Goal: Task Accomplishment & Management: Complete application form

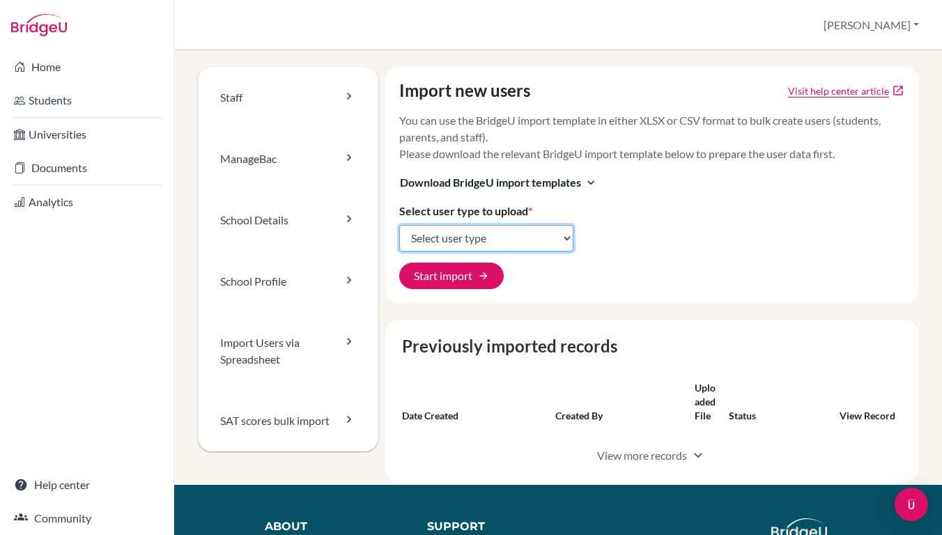
click at [434, 236] on select "Select user type Students Students and parents Parents Advisors Report writers" at bounding box center [486, 238] width 174 height 26
select select "students"
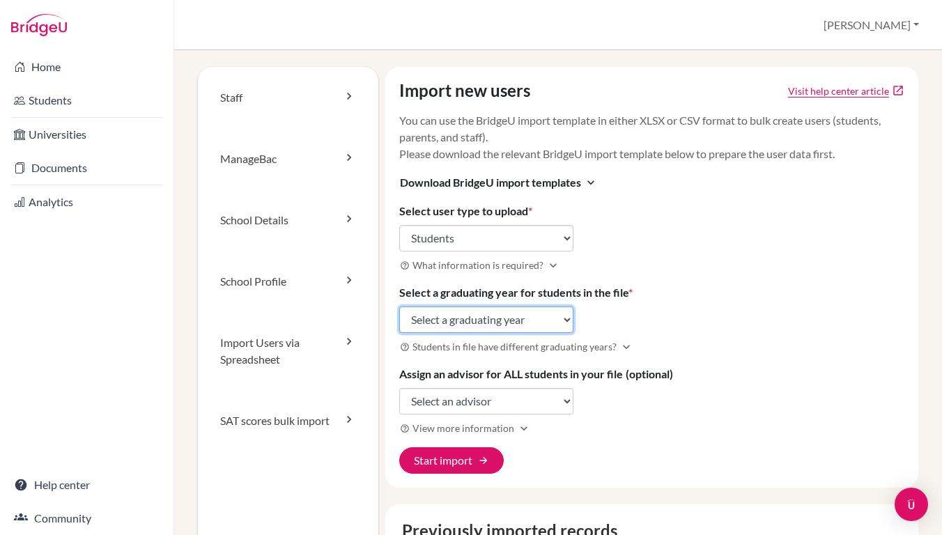
click at [438, 324] on select "Select a graduating year 2024 2025 2026 2027 2028 2029" at bounding box center [486, 320] width 174 height 26
select select "2028"
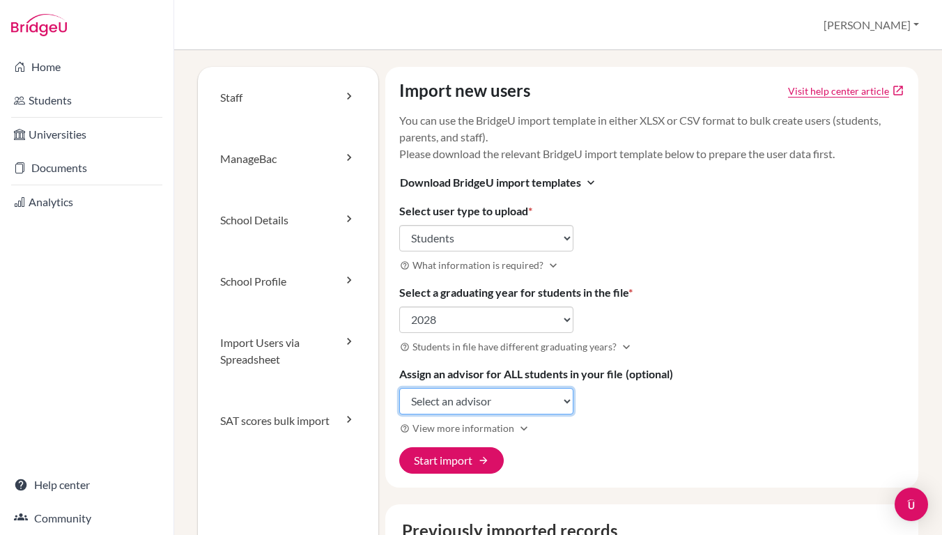
click at [439, 399] on select "Select an advisor [PERSON_NAME] [PERSON_NAME] [PERSON_NAME] [PERSON_NAME] [PERS…" at bounding box center [486, 401] width 174 height 26
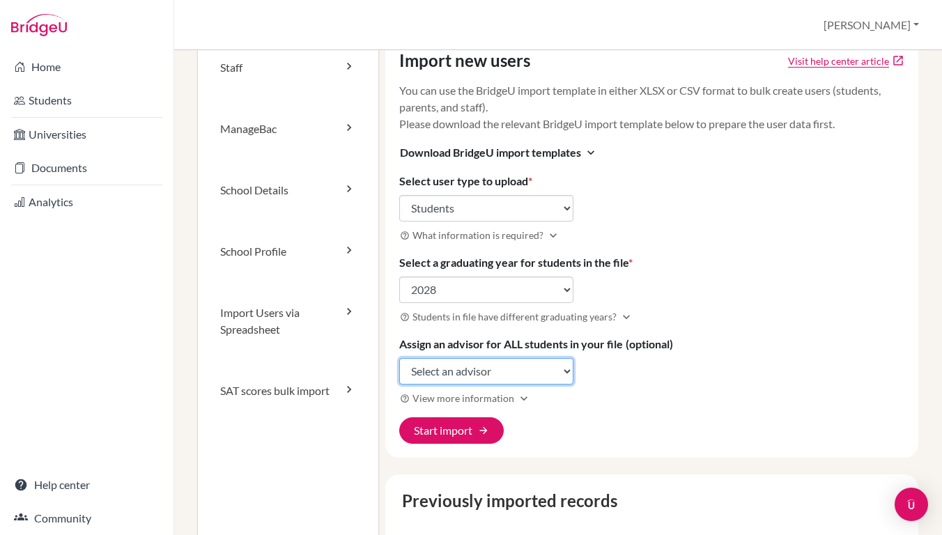
scroll to position [31, 0]
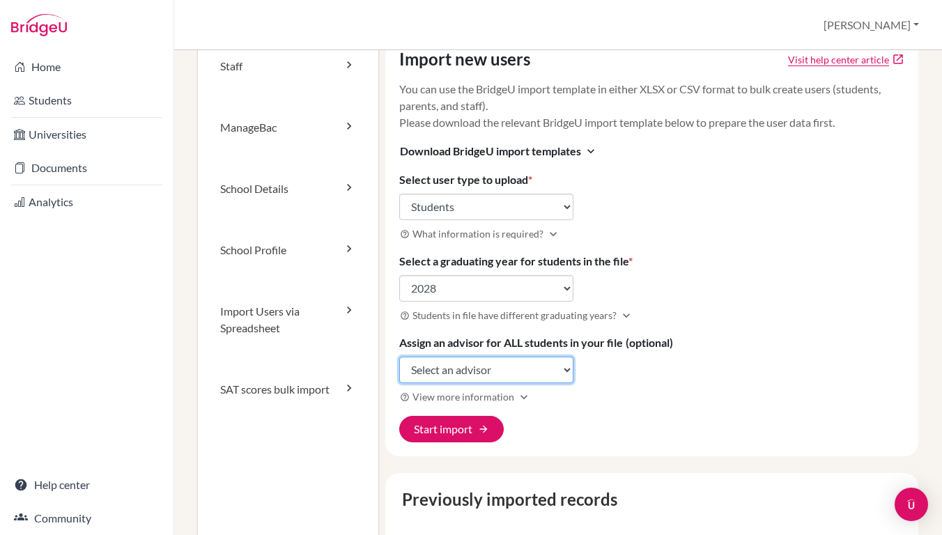
select select "426730"
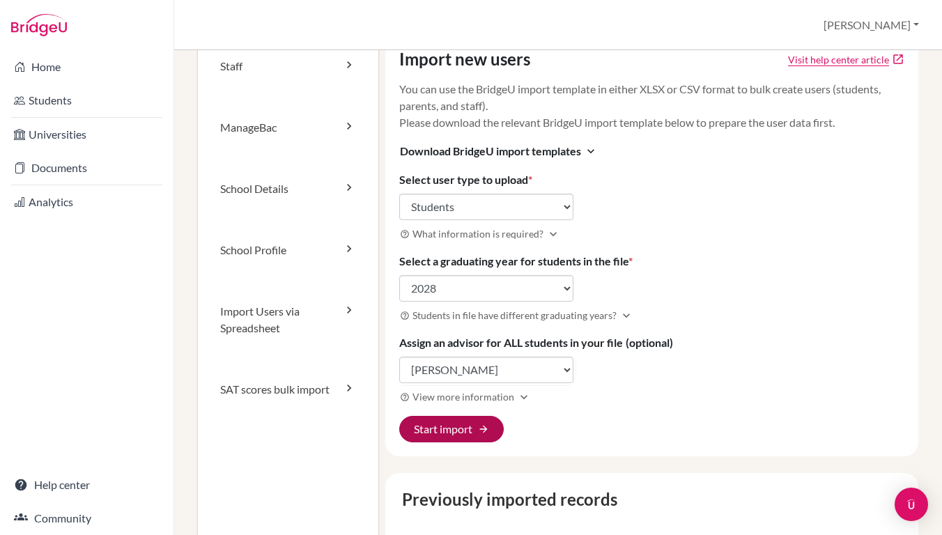
click at [440, 429] on button "Start import arrow_forward" at bounding box center [451, 429] width 105 height 26
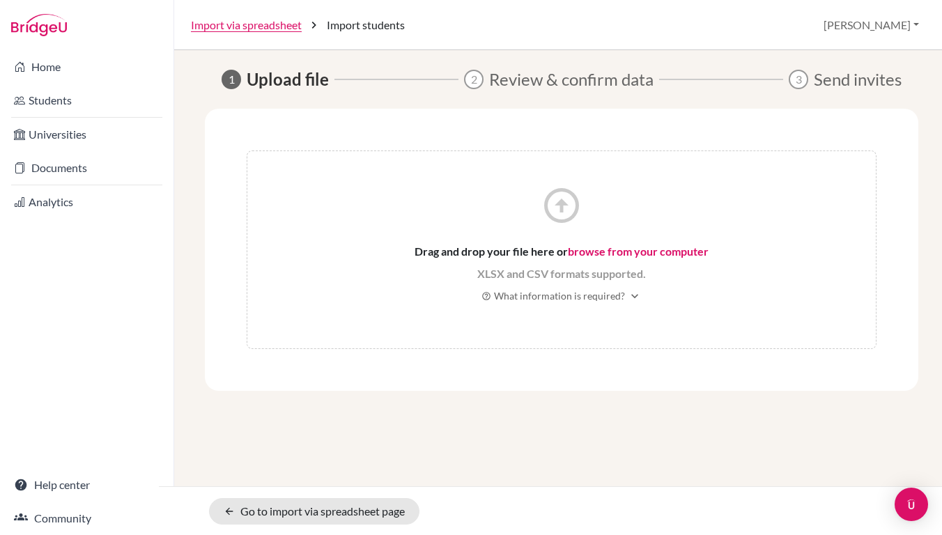
click at [594, 252] on link "browse from your computer" at bounding box center [638, 251] width 141 height 13
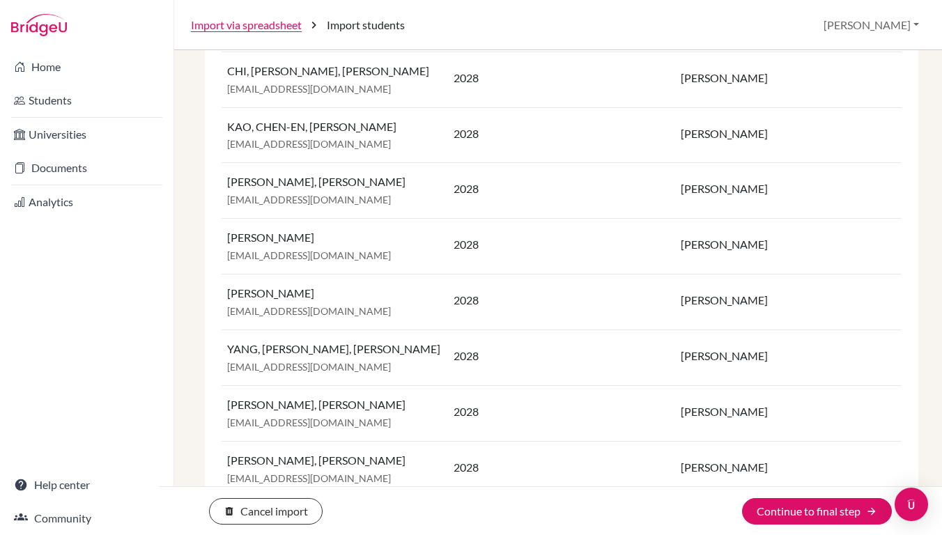
scroll to position [933, 0]
click at [781, 504] on button "Continue to final step arrow_forward" at bounding box center [817, 511] width 150 height 26
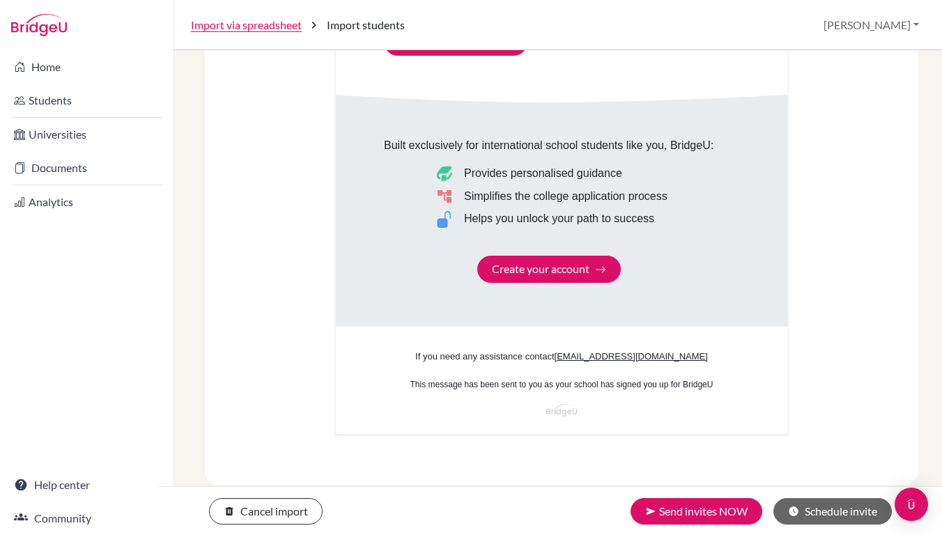
scroll to position [839, 0]
click at [500, 274] on div "Built exclusively for international school students like you, BridgeU: Provides…" at bounding box center [549, 211] width 330 height 146
click at [662, 507] on button "send Send invites NOW" at bounding box center [697, 511] width 132 height 26
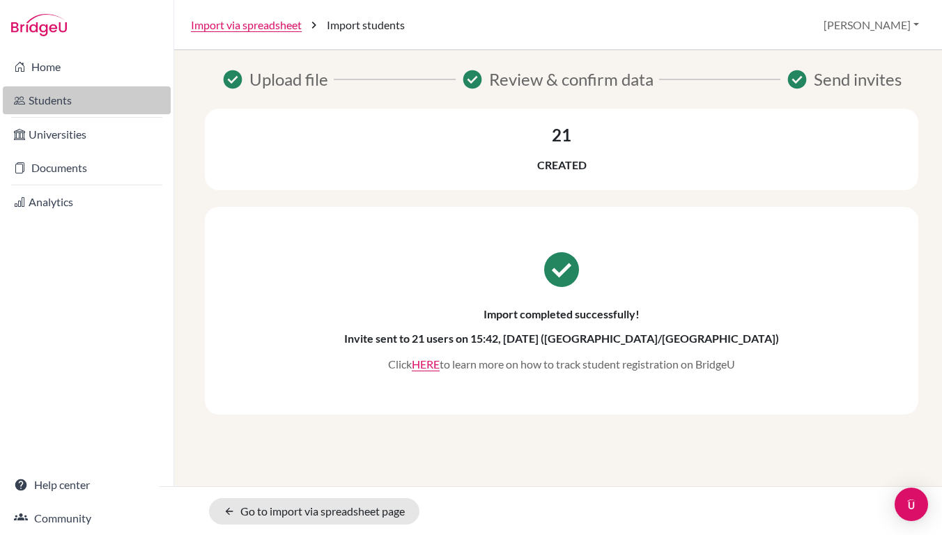
click at [64, 102] on link "Students" at bounding box center [87, 100] width 168 height 28
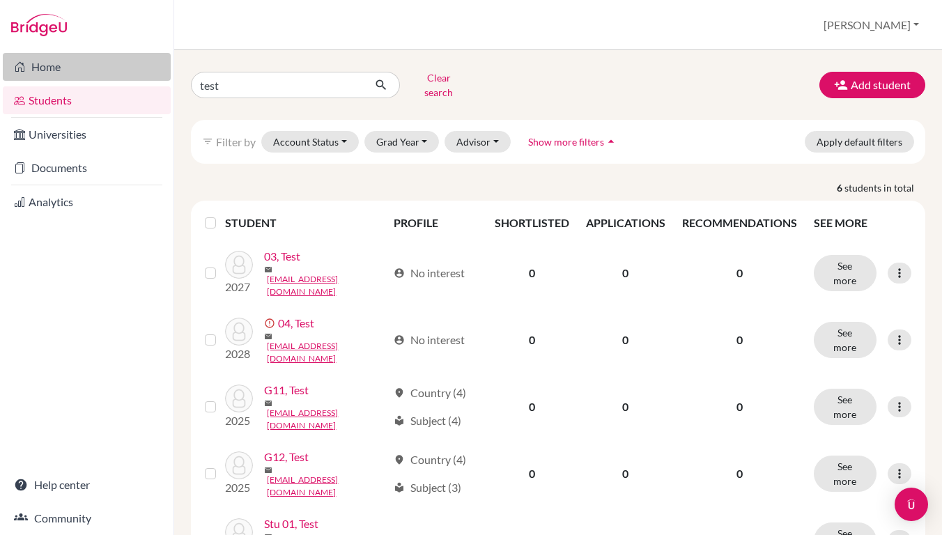
click at [65, 73] on link "Home" at bounding box center [87, 67] width 168 height 28
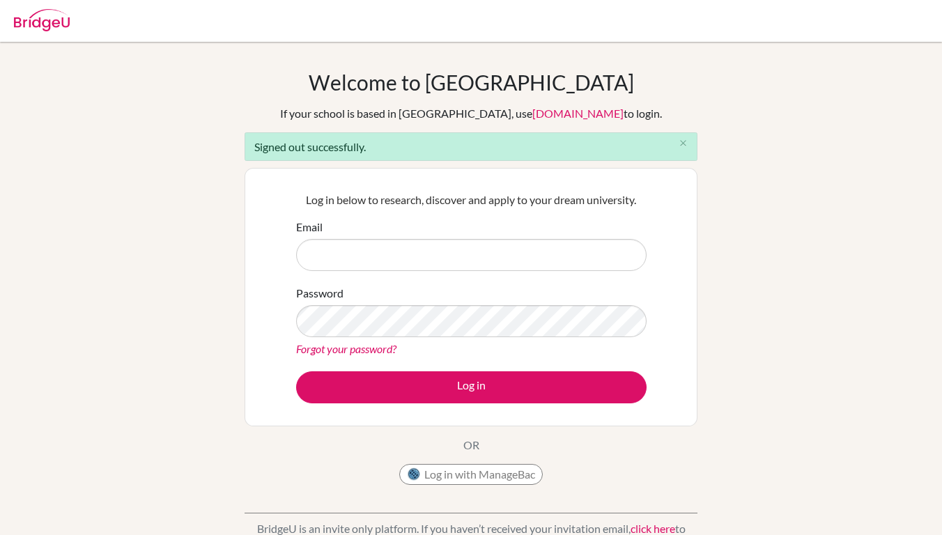
click at [500, 262] on input "Email" at bounding box center [471, 255] width 351 height 32
type input "[PERSON_NAME][EMAIL_ADDRESS][DOMAIN_NAME]"
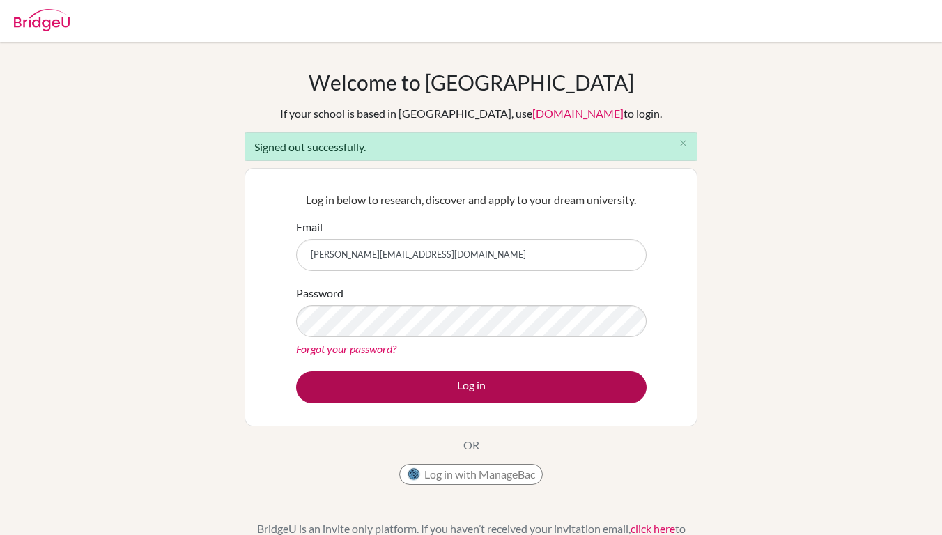
click at [379, 379] on button "Log in" at bounding box center [471, 388] width 351 height 32
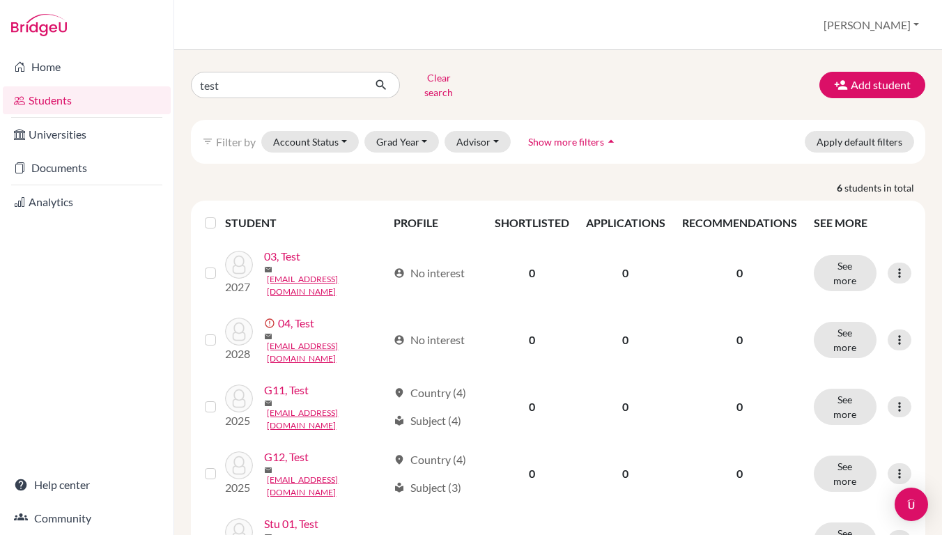
click at [901, 26] on button "[PERSON_NAME]" at bounding box center [872, 25] width 108 height 26
click at [870, 76] on link "School Settings" at bounding box center [815, 79] width 110 height 22
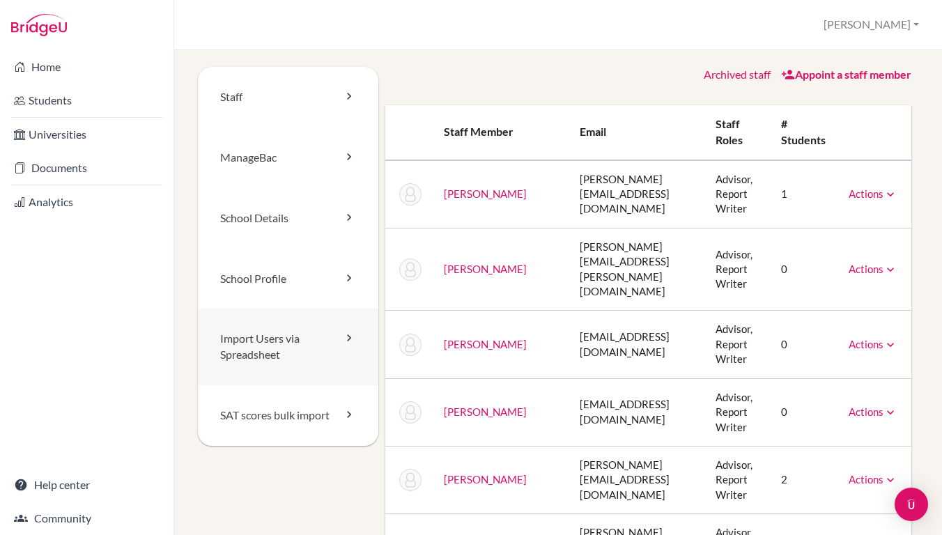
click at [258, 340] on link "Import Users via Spreadsheet" at bounding box center [288, 347] width 181 height 77
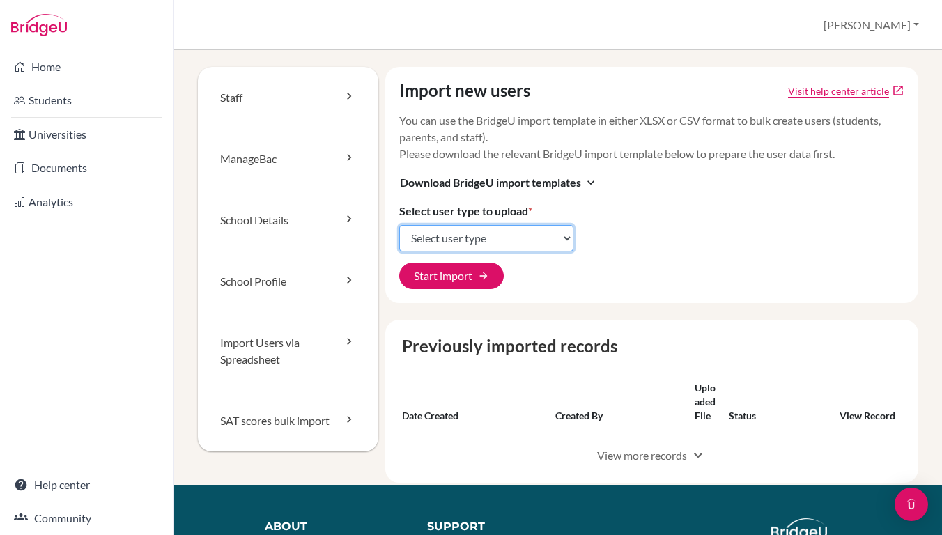
click at [455, 241] on select "Select user type Students Students and parents Parents Advisors Report writers" at bounding box center [486, 238] width 174 height 26
select select "students"
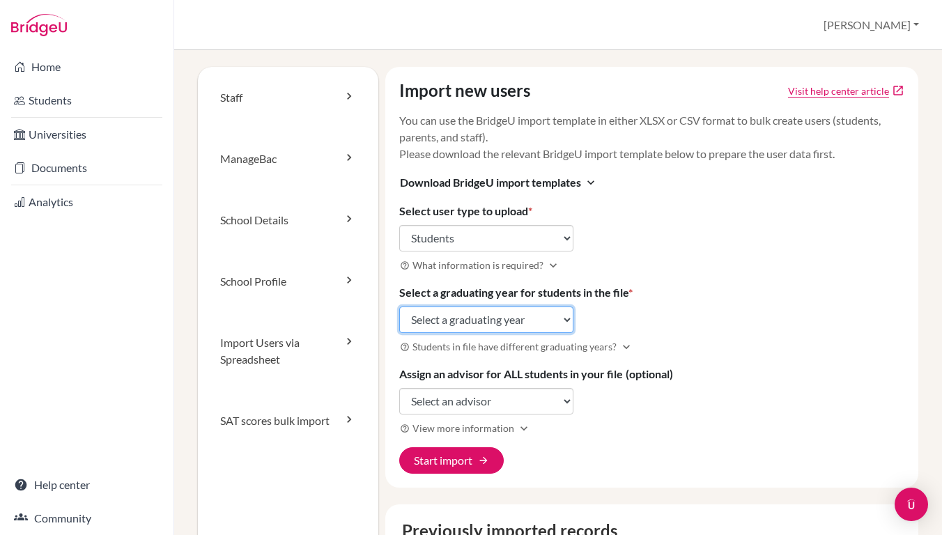
click at [438, 314] on select "Select a graduating year [DATE] 2025 2026 2027 2028 2029" at bounding box center [486, 320] width 174 height 26
select select "2028"
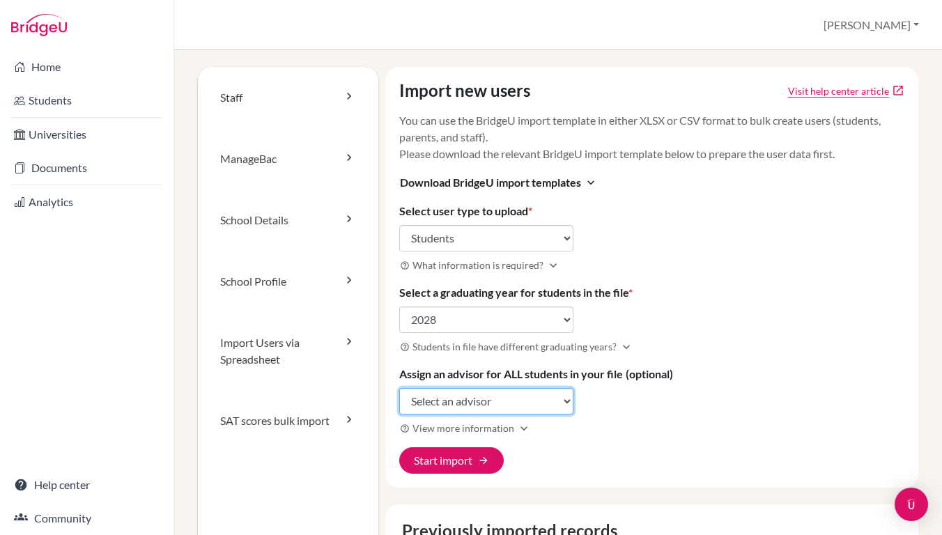
click at [441, 402] on select "Select an advisor [PERSON_NAME] [PERSON_NAME] [PERSON_NAME] [PERSON_NAME] [PERS…" at bounding box center [486, 401] width 174 height 26
click at [436, 399] on select "Select an advisor [PERSON_NAME] [PERSON_NAME] [PERSON_NAME] [PERSON_NAME] [PERS…" at bounding box center [486, 401] width 174 height 26
select select "390774"
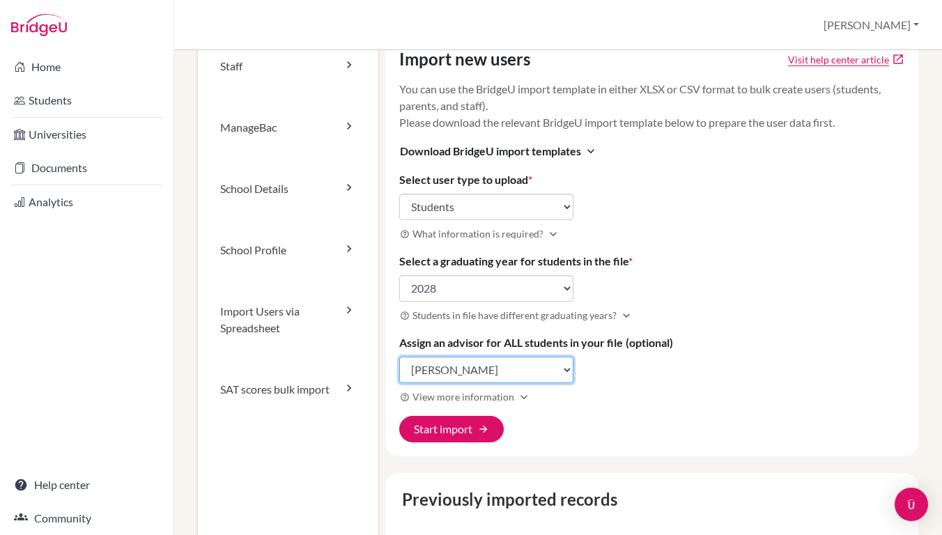
scroll to position [32, 1]
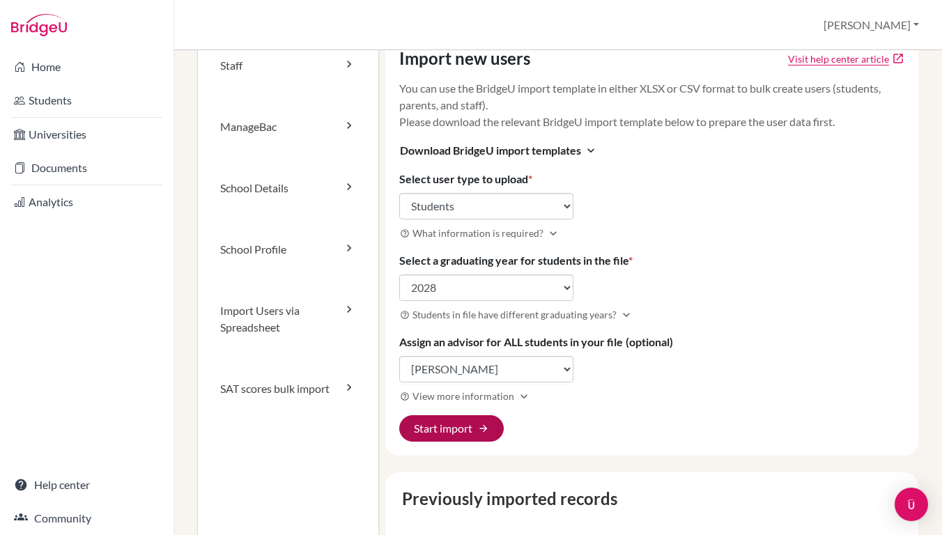
click at [445, 420] on button "Start import arrow_forward" at bounding box center [451, 428] width 105 height 26
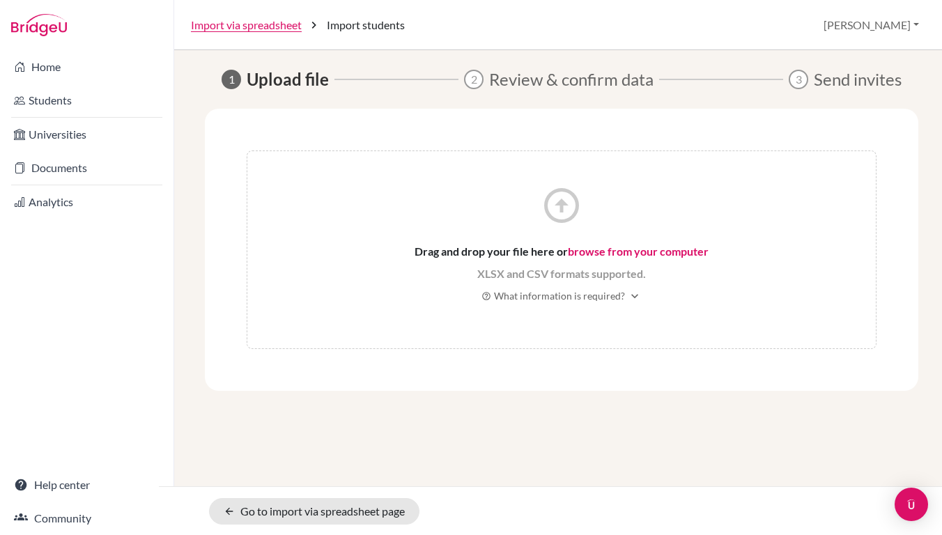
click at [600, 250] on link "browse from your computer" at bounding box center [638, 251] width 141 height 13
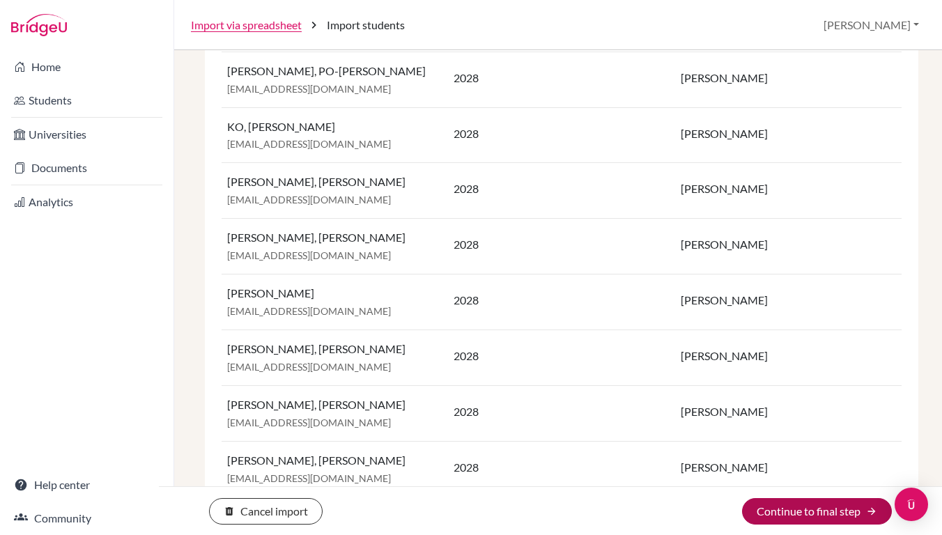
scroll to position [933, 0]
click at [788, 511] on button "Continue to final step arrow_forward" at bounding box center [817, 511] width 150 height 26
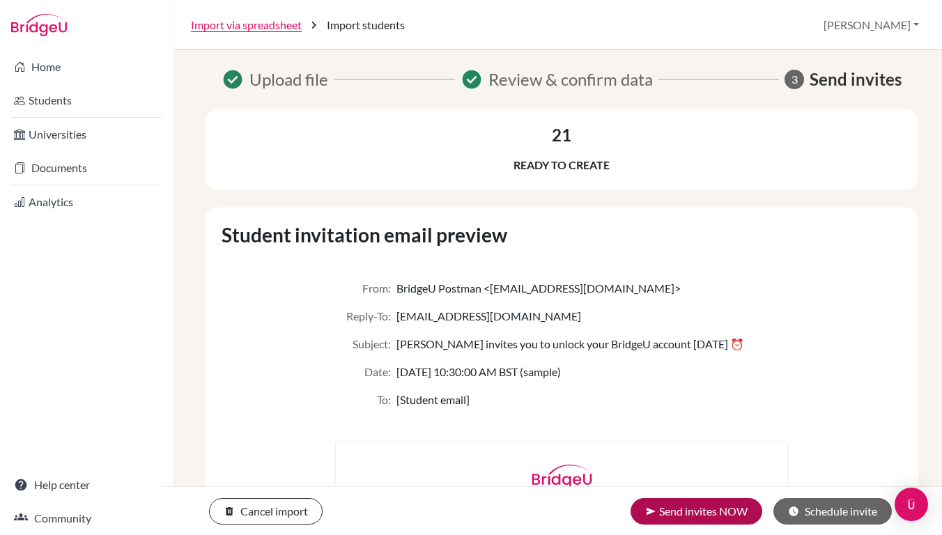
click at [690, 507] on button "send Send invites NOW" at bounding box center [697, 511] width 132 height 26
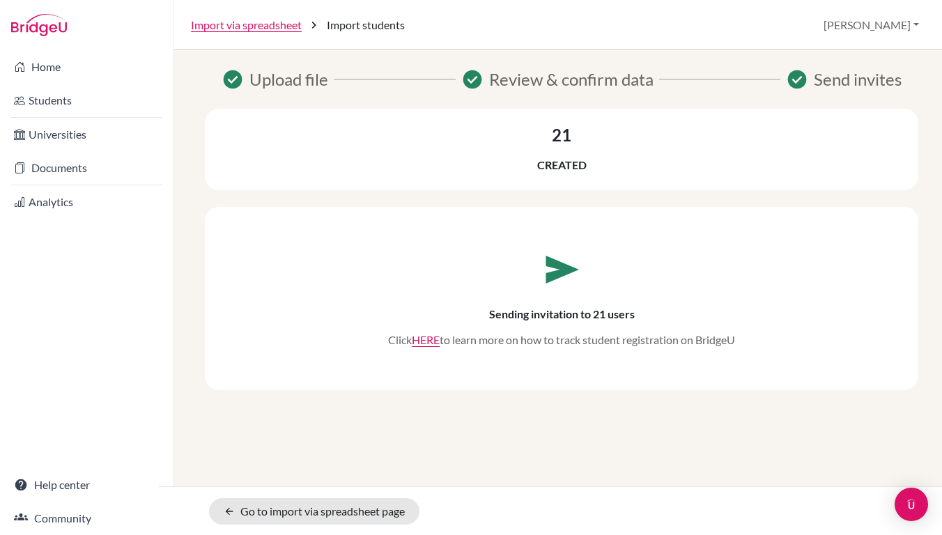
click at [892, 22] on button "[PERSON_NAME]" at bounding box center [872, 25] width 108 height 26
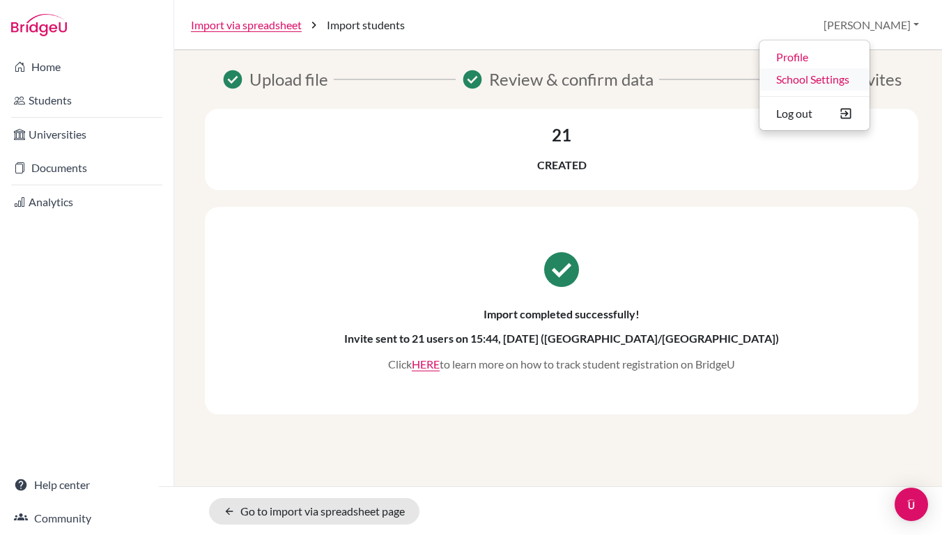
click at [848, 79] on link "School Settings" at bounding box center [815, 79] width 110 height 22
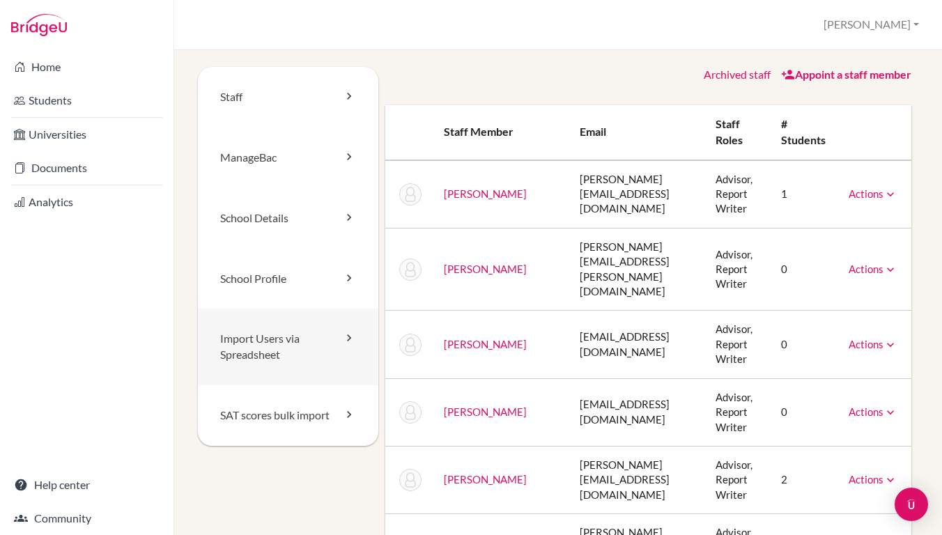
click at [280, 354] on link "Import Users via Spreadsheet" at bounding box center [288, 347] width 181 height 77
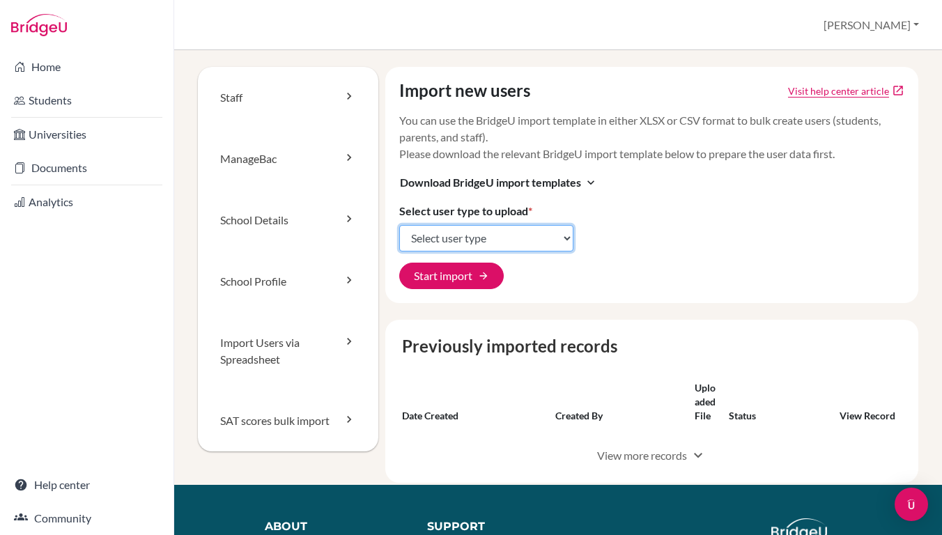
click at [476, 238] on select "Select user type Students Students and parents Parents Advisors Report writers" at bounding box center [486, 238] width 174 height 26
select select "students"
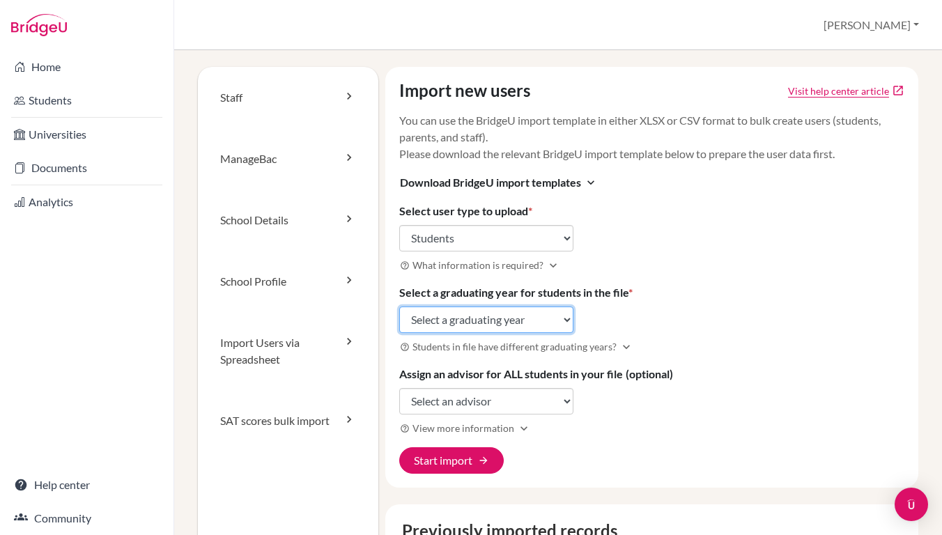
click at [458, 315] on select "Select a graduating year 2024 2025 2026 2027 2028 2029" at bounding box center [486, 320] width 174 height 26
select select "2028"
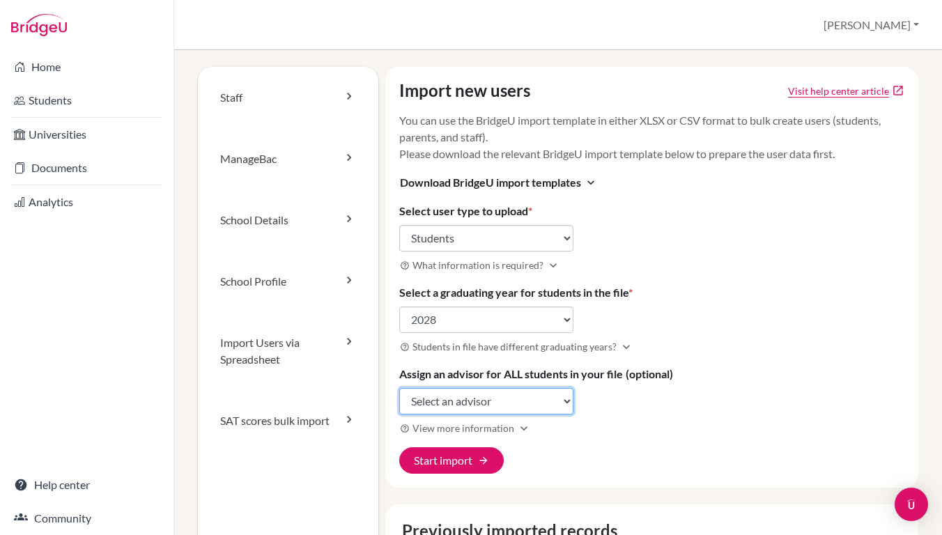
click at [437, 397] on select "Select an advisor Kevin Brennan Julie Chen Emily Chiang Ivy CHU Bryan Hsu Cheng…" at bounding box center [486, 401] width 174 height 26
select select "389648"
click at [491, 460] on button "Start import arrow_forward" at bounding box center [451, 461] width 105 height 26
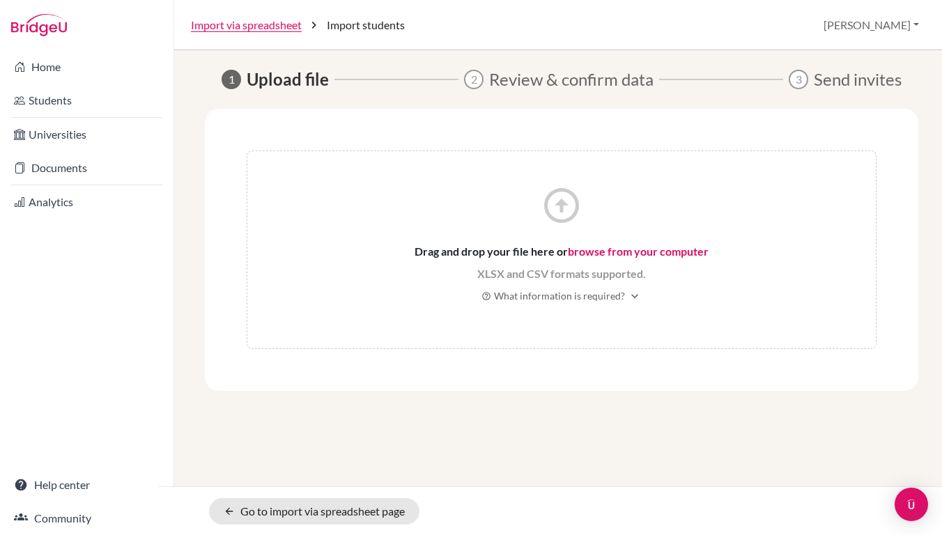
click at [603, 247] on link "browse from your computer" at bounding box center [638, 251] width 141 height 13
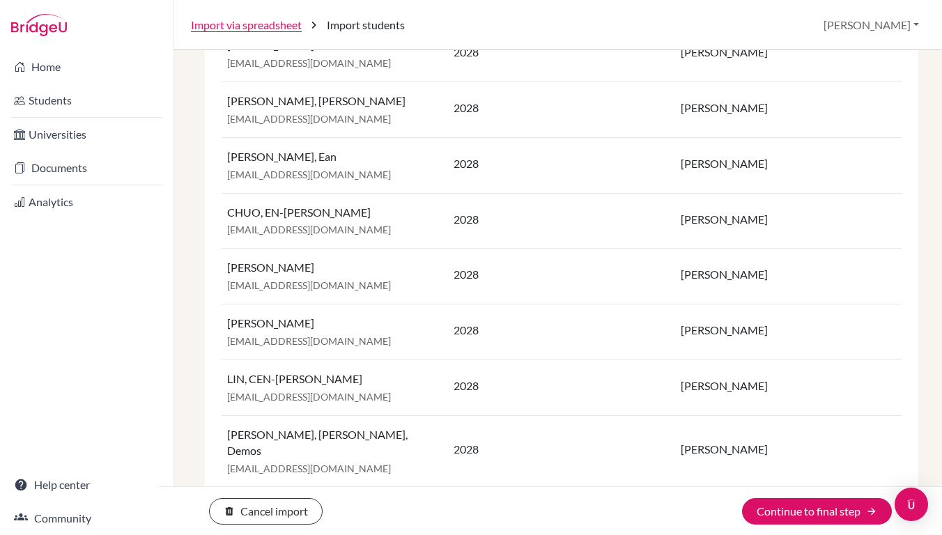
scroll to position [584, 0]
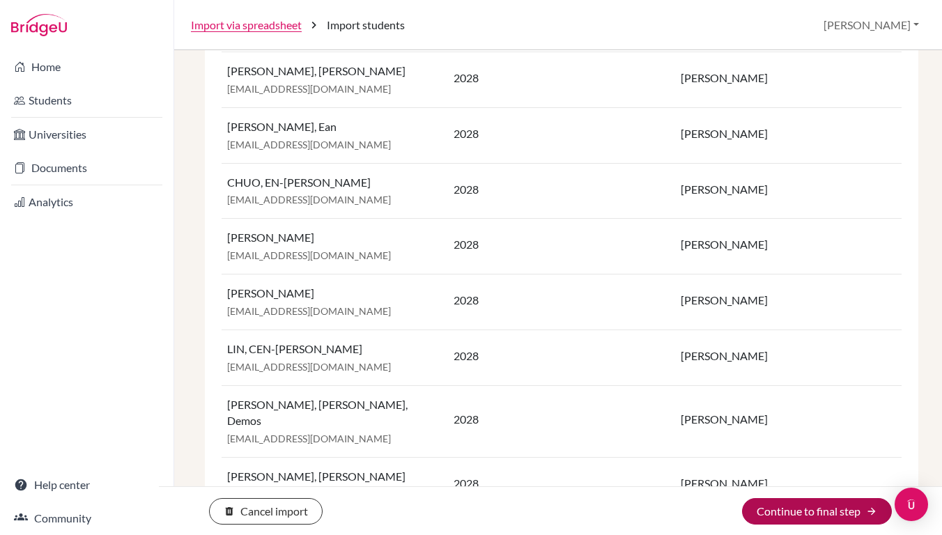
click at [794, 509] on button "Continue to final step arrow_forward" at bounding box center [817, 511] width 150 height 26
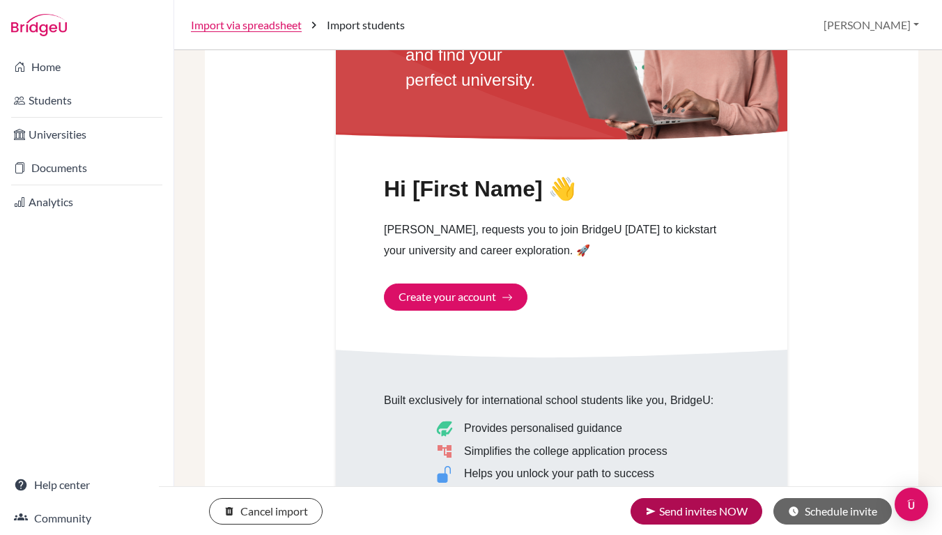
click at [740, 507] on button "send Send invites NOW" at bounding box center [697, 511] width 132 height 26
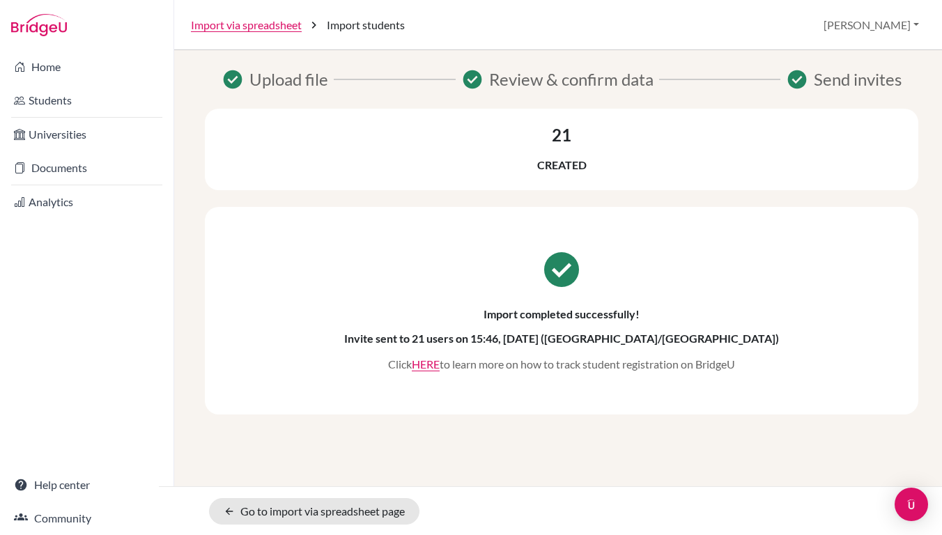
click at [899, 22] on button "[PERSON_NAME]" at bounding box center [872, 25] width 108 height 26
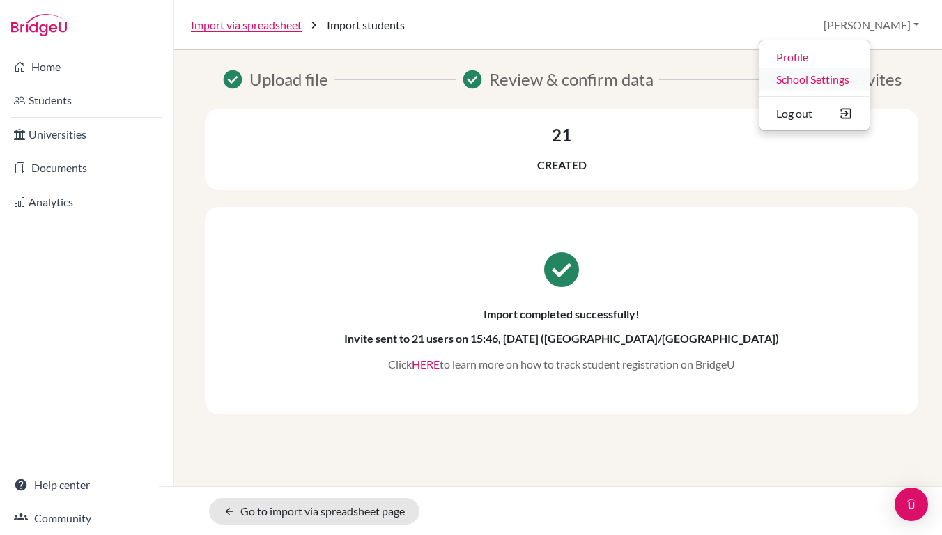
click at [858, 72] on link "School Settings" at bounding box center [815, 79] width 110 height 22
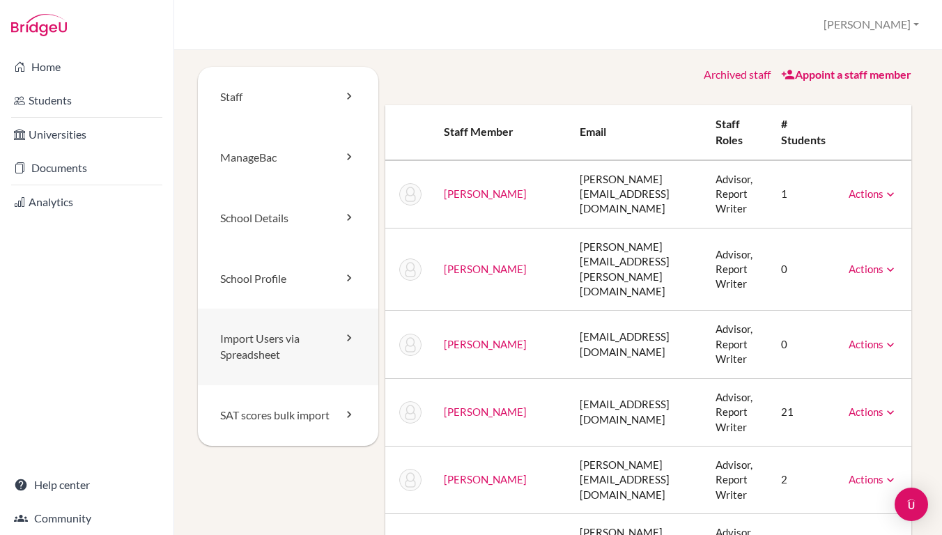
click at [272, 342] on link "Import Users via Spreadsheet" at bounding box center [288, 347] width 181 height 77
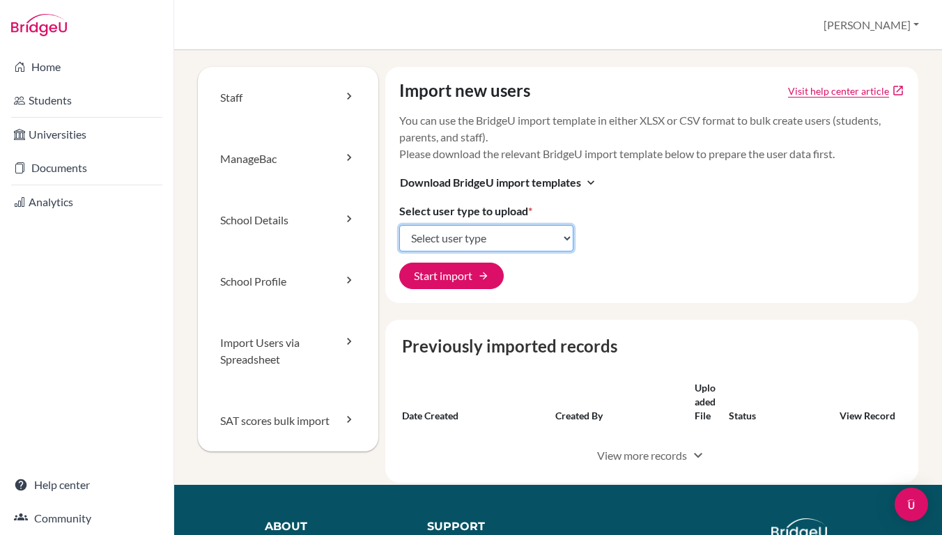
click at [450, 243] on select "Select user type Students Students and parents Parents Advisors Report writers" at bounding box center [486, 238] width 174 height 26
select select "students"
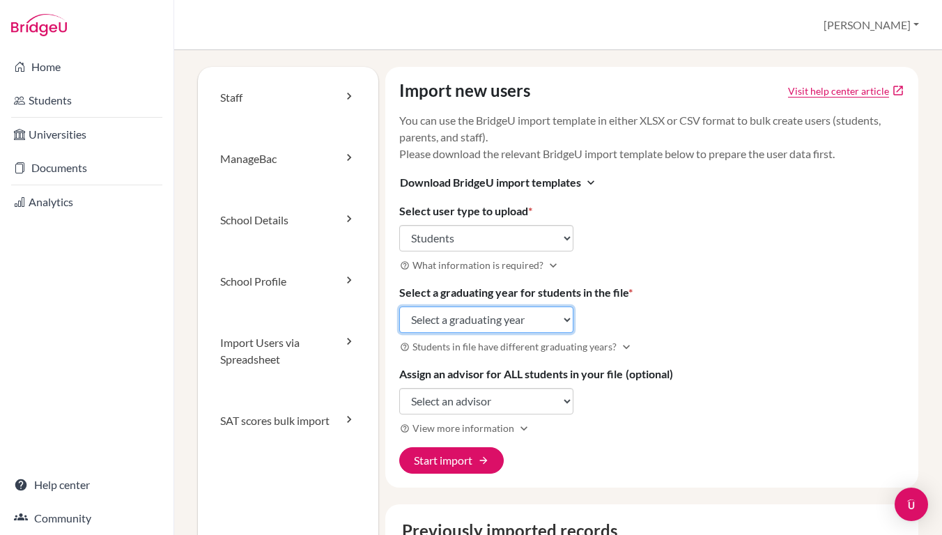
click at [434, 316] on select "Select a graduating year 2024 2025 2026 2027 2028 2029" at bounding box center [486, 320] width 174 height 26
select select "2027"
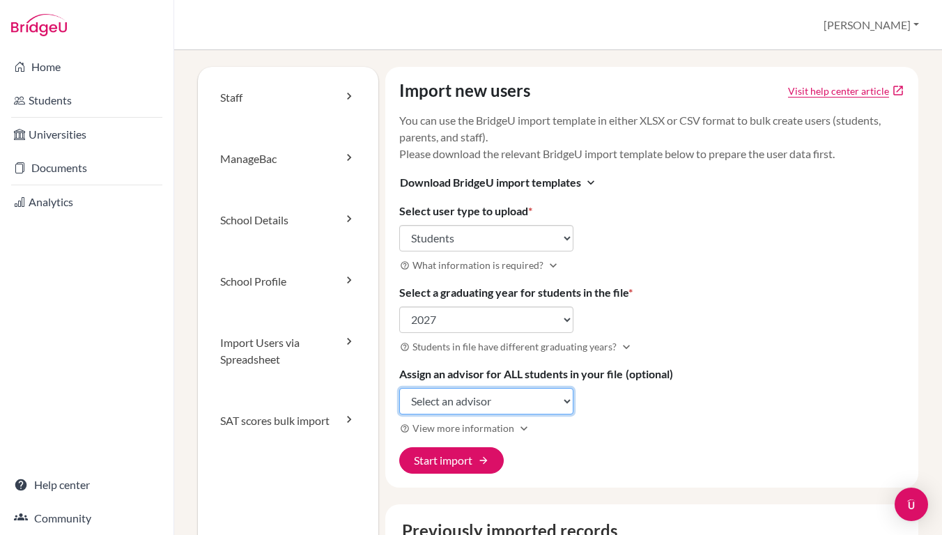
click at [437, 402] on select "Select an advisor Kevin Brennan Julie Chen Emily Chiang Ivy CHU Bryan Hsu Cheng…" at bounding box center [486, 401] width 174 height 26
select select "426730"
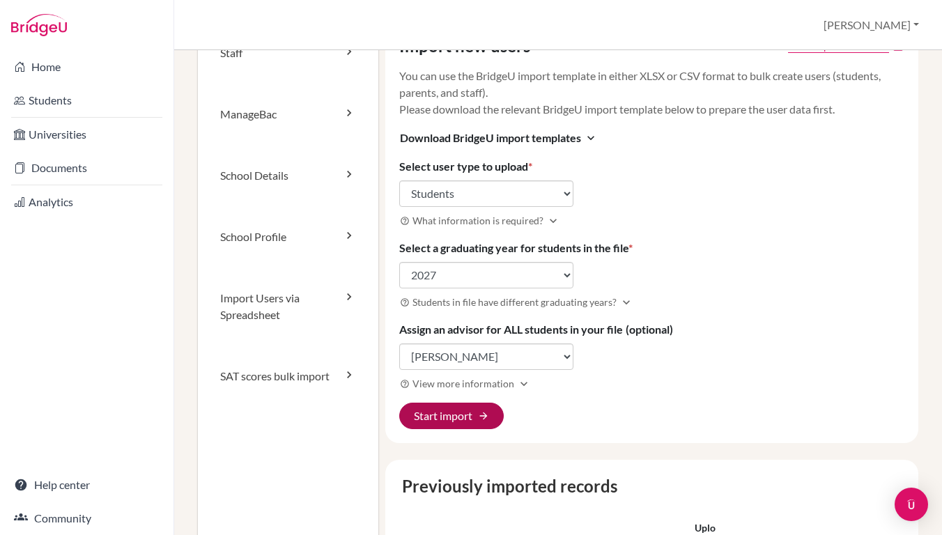
click at [462, 419] on button "Start import arrow_forward" at bounding box center [451, 416] width 105 height 26
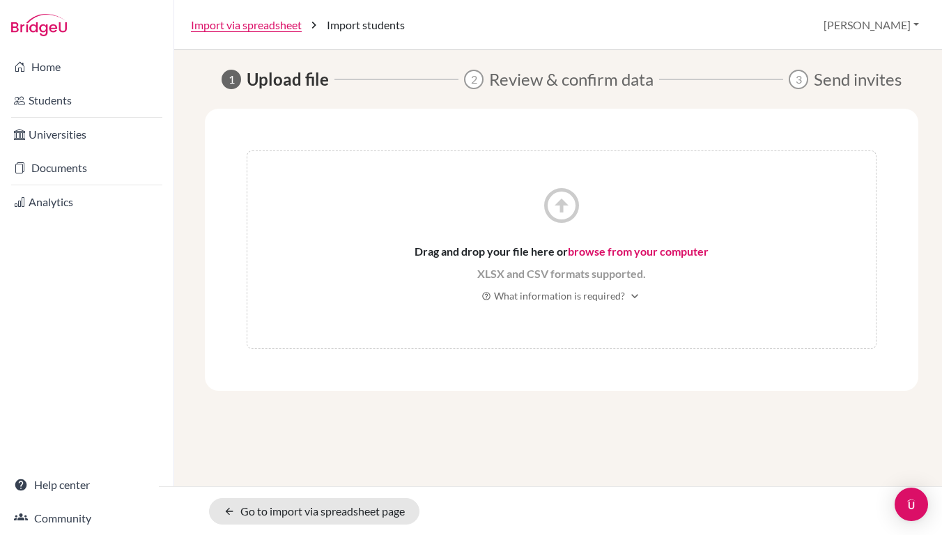
click at [604, 250] on link "browse from your computer" at bounding box center [638, 251] width 141 height 13
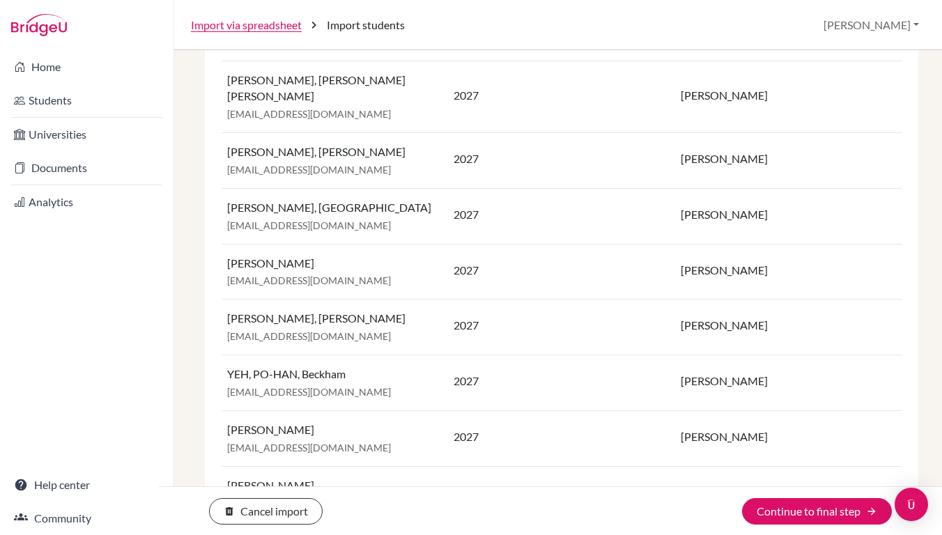
scroll to position [482, 0]
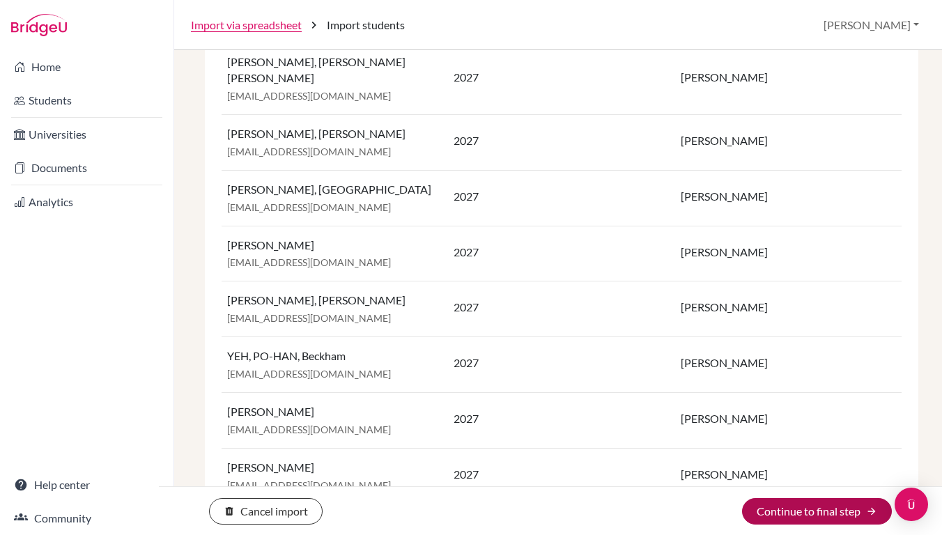
click at [774, 505] on button "Continue to final step arrow_forward" at bounding box center [817, 511] width 150 height 26
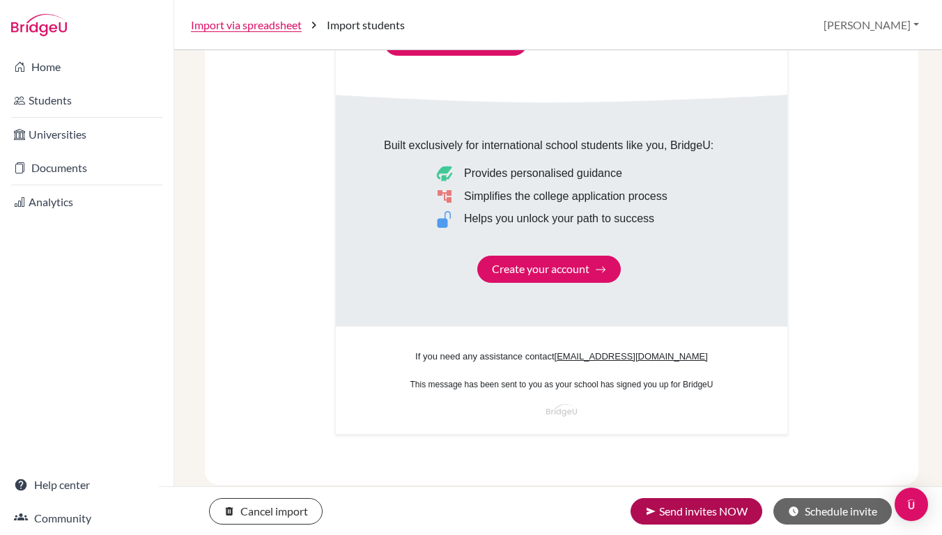
scroll to position [839, 0]
click at [677, 510] on button "send Send invites NOW" at bounding box center [697, 511] width 132 height 26
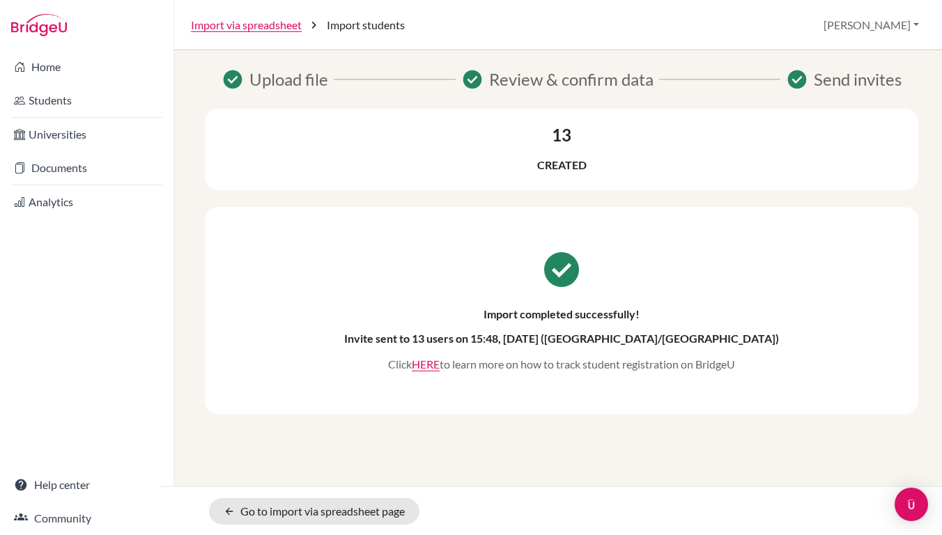
click at [896, 30] on button "[PERSON_NAME]" at bounding box center [872, 25] width 108 height 26
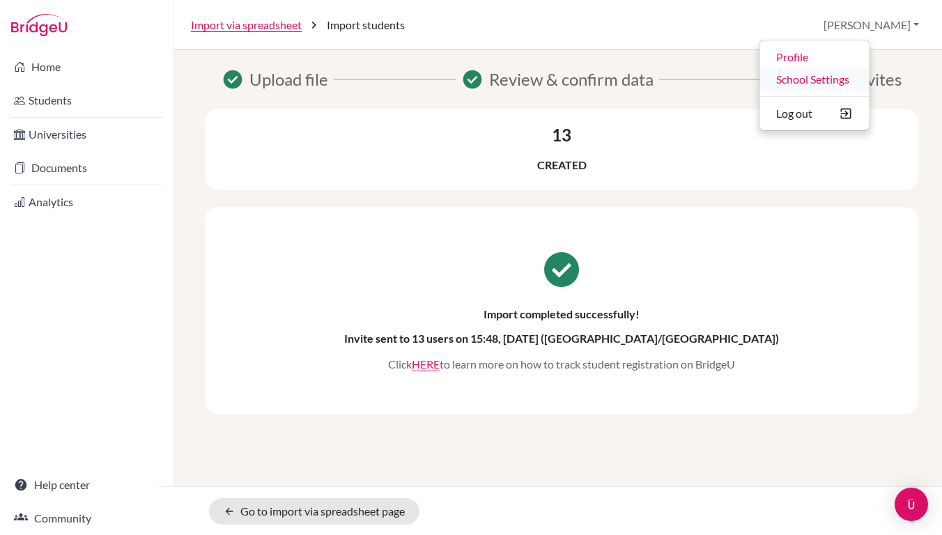
click at [862, 81] on link "School Settings" at bounding box center [815, 79] width 110 height 22
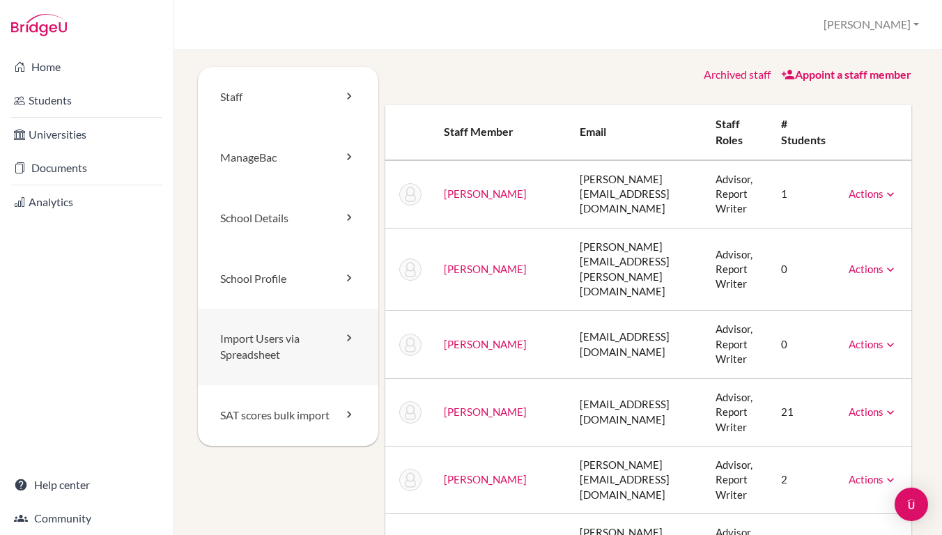
click at [273, 356] on link "Import Users via Spreadsheet" at bounding box center [288, 347] width 181 height 77
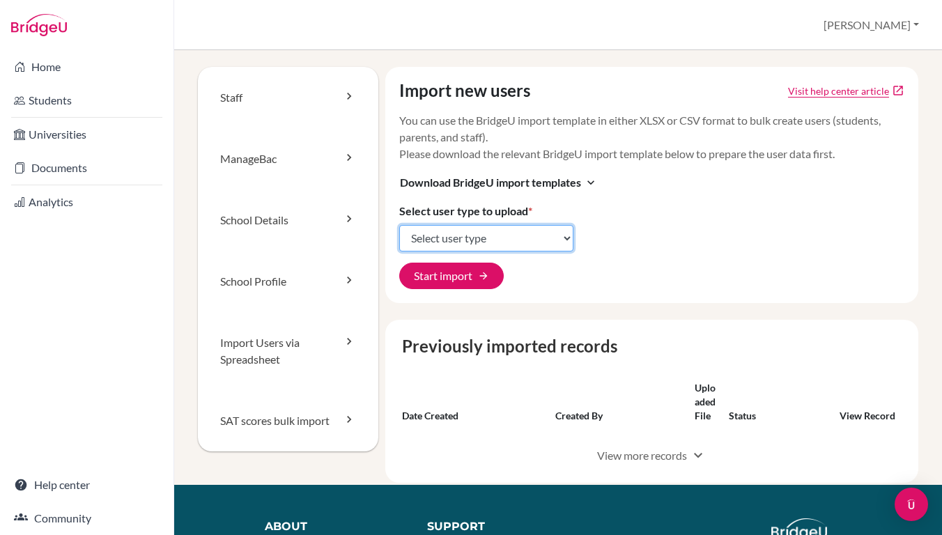
click at [426, 240] on select "Select user type Students Students and parents Parents Advisors Report writers" at bounding box center [486, 238] width 174 height 26
select select "students"
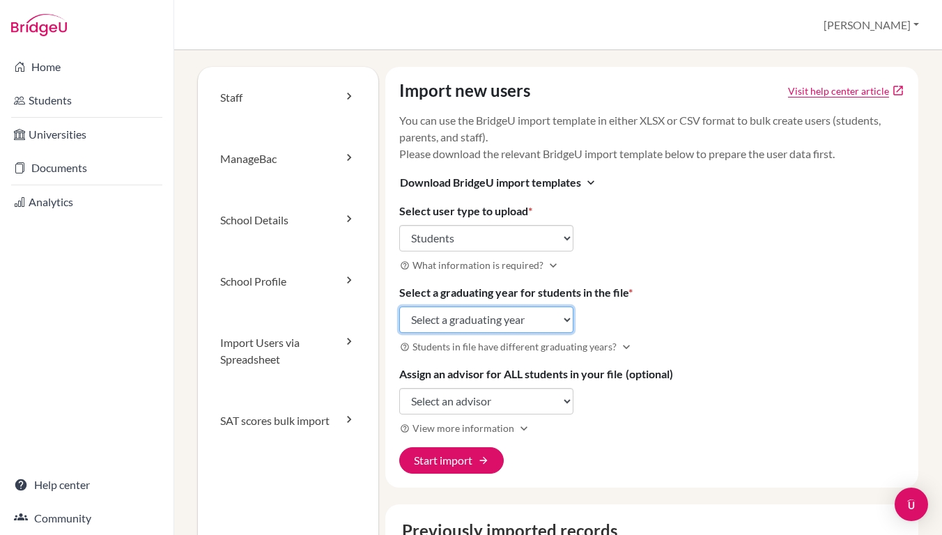
click at [422, 319] on select "Select a graduating year 2024 2025 2026 2027 2028 2029" at bounding box center [486, 320] width 174 height 26
select select "2027"
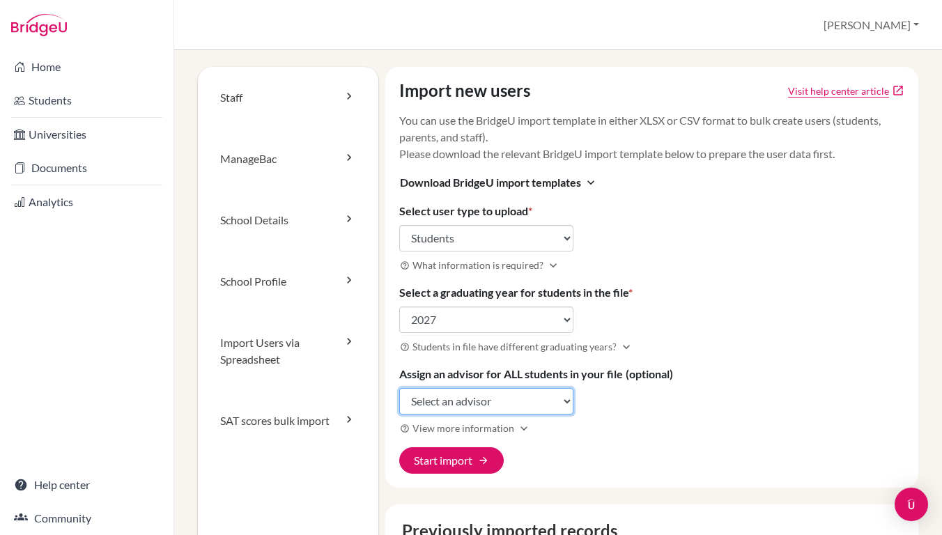
click at [427, 402] on select "Select an advisor Kevin Brennan Julie Chen Emily Chiang Ivy CHU Bryan Hsu Cheng…" at bounding box center [486, 401] width 174 height 26
select select "389648"
click at [445, 461] on button "Start import arrow_forward" at bounding box center [451, 461] width 105 height 26
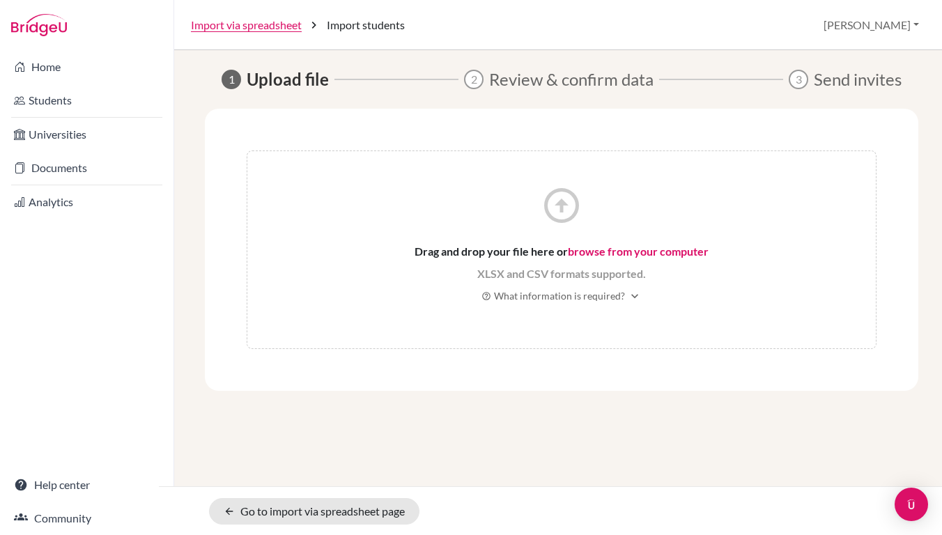
click at [593, 254] on link "browse from your computer" at bounding box center [638, 251] width 141 height 13
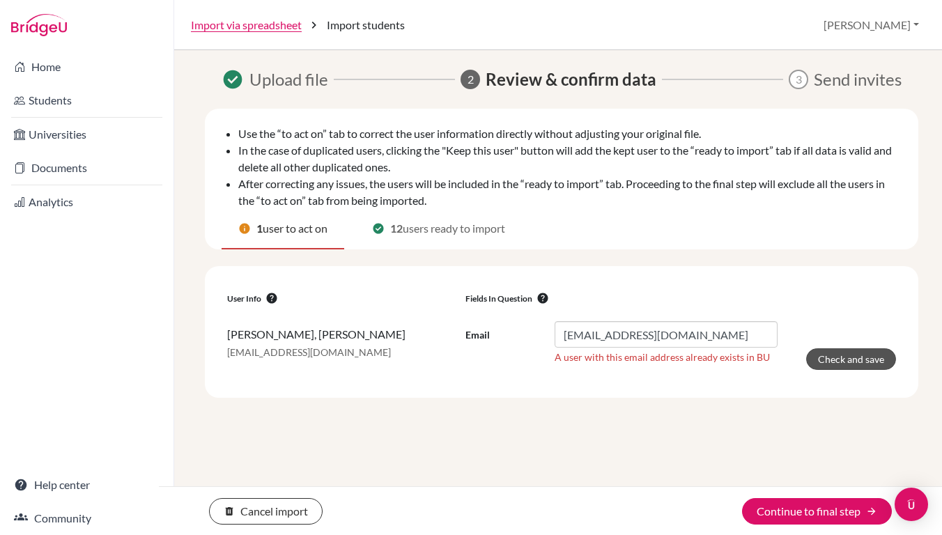
click at [839, 362] on button "Check and save" at bounding box center [852, 360] width 90 height 22
click at [791, 507] on button "Continue to final step arrow_forward" at bounding box center [817, 511] width 150 height 26
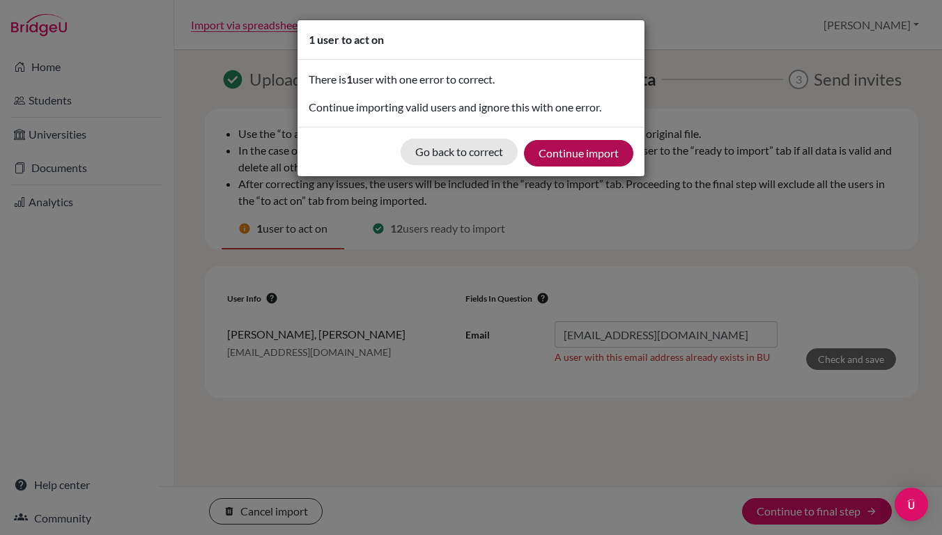
click at [575, 155] on button "Continue import" at bounding box center [578, 153] width 109 height 26
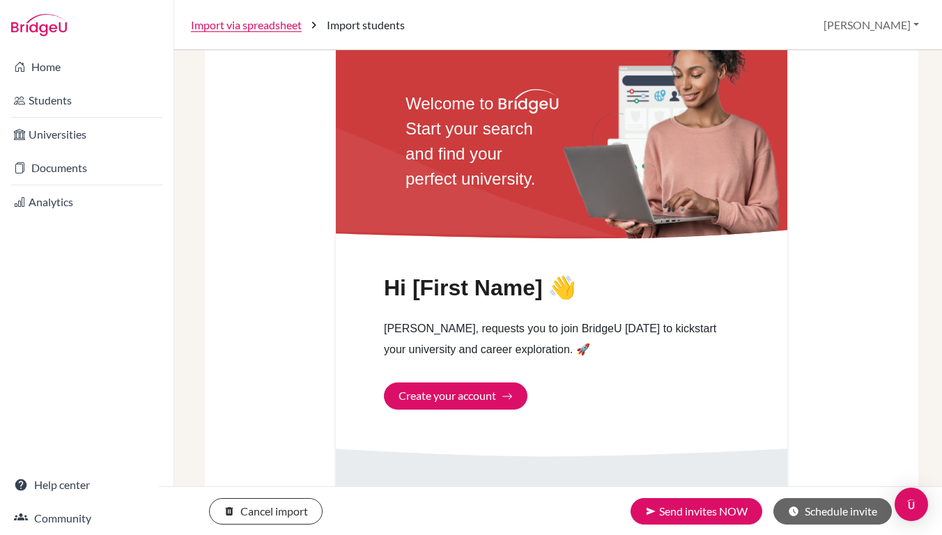
scroll to position [809, 0]
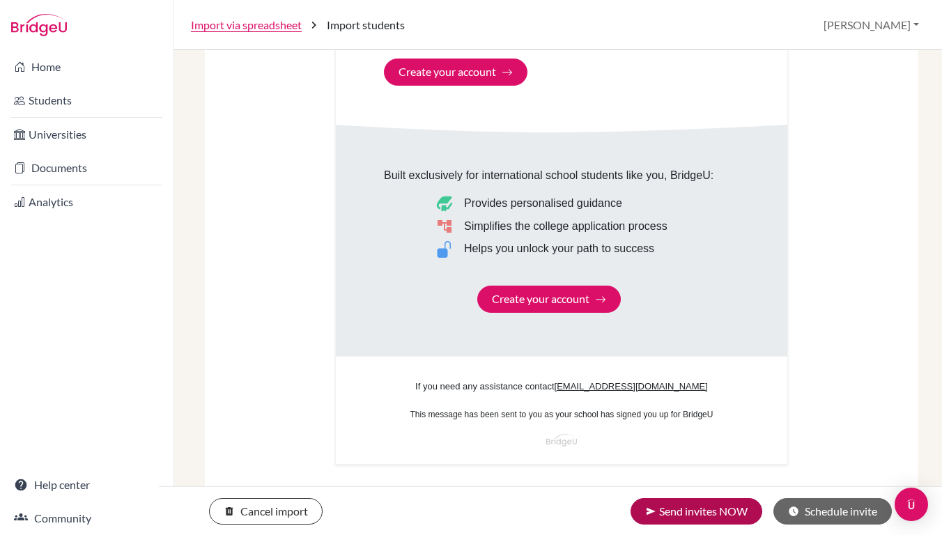
click at [688, 517] on button "send Send invites NOW" at bounding box center [697, 511] width 132 height 26
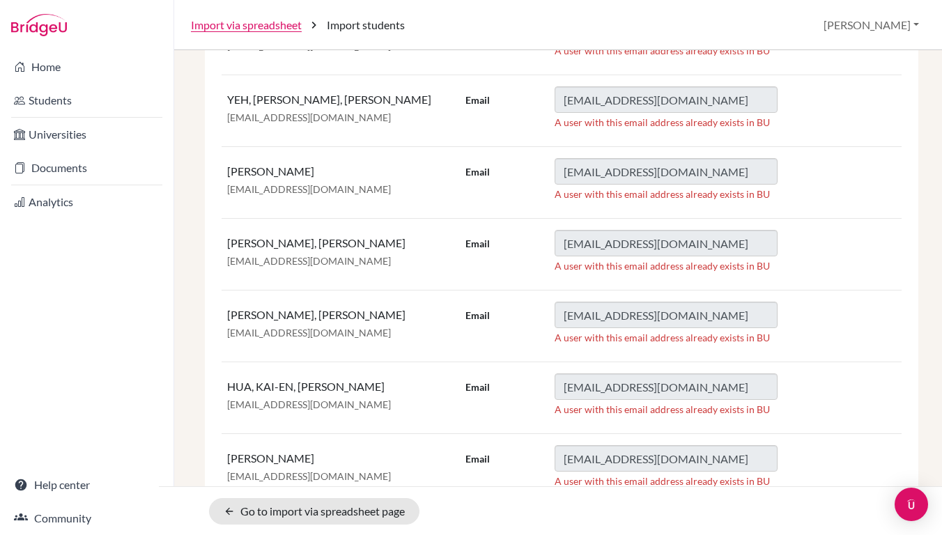
scroll to position [152, 0]
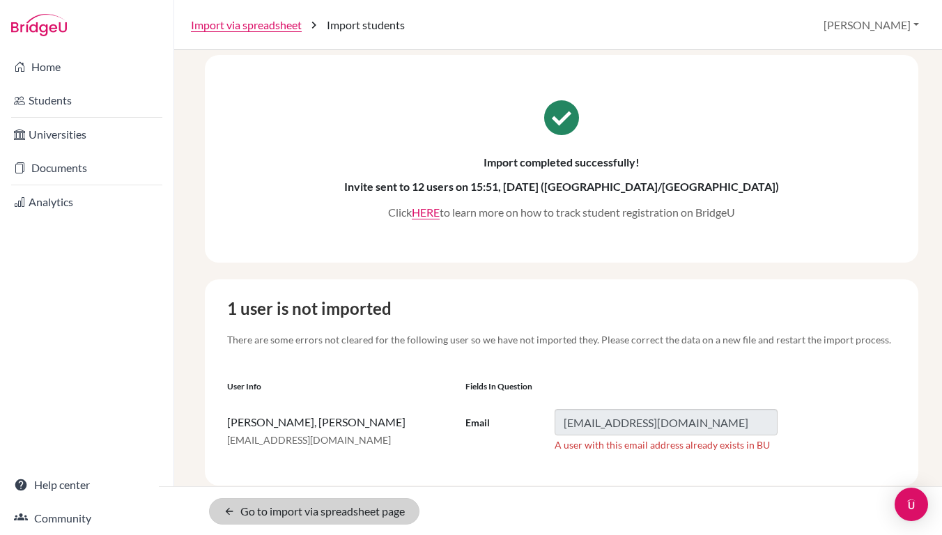
click at [381, 513] on link "arrow_back Go to import via spreadsheet page" at bounding box center [314, 511] width 211 height 26
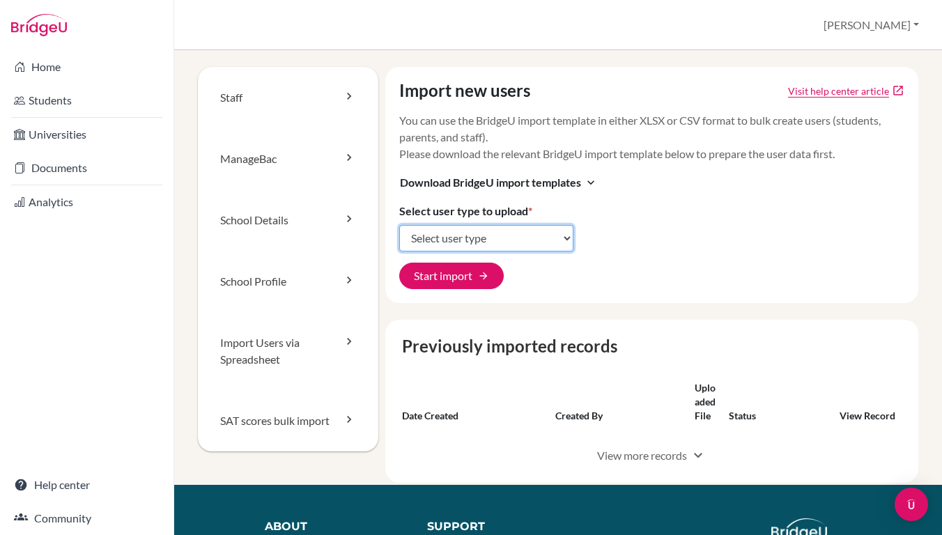
click at [488, 237] on select "Select user type Students Students and parents Parents Advisors Report writers" at bounding box center [486, 238] width 174 height 26
select select "students"
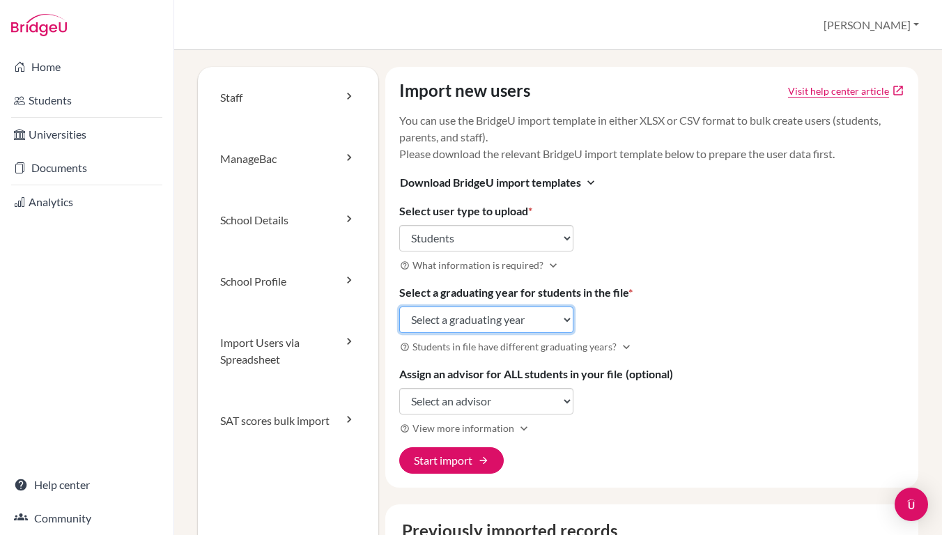
click at [438, 308] on select "Select a graduating year 2024 2025 2026 2027 2028 2029" at bounding box center [486, 320] width 174 height 26
select select "2027"
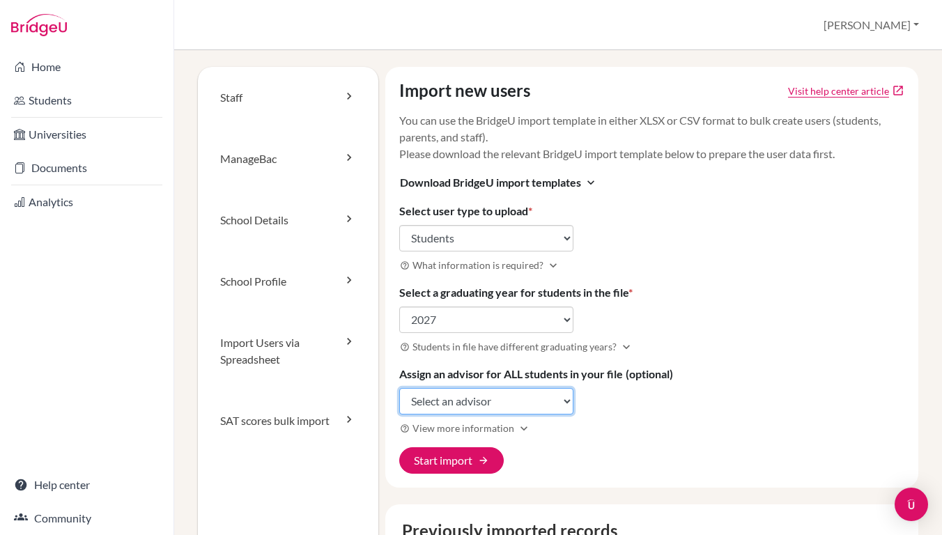
click at [442, 398] on select "Select an advisor Kevin Brennan Julie Chen Emily Chiang Ivy CHU Bryan Hsu Cheng…" at bounding box center [486, 401] width 174 height 26
click at [429, 399] on select "Select an advisor Kevin Brennan Julie Chen Emily Chiang Ivy CHU Bryan Hsu Cheng…" at bounding box center [486, 401] width 174 height 26
select select "469067"
click at [455, 461] on button "Start import arrow_forward" at bounding box center [451, 461] width 105 height 26
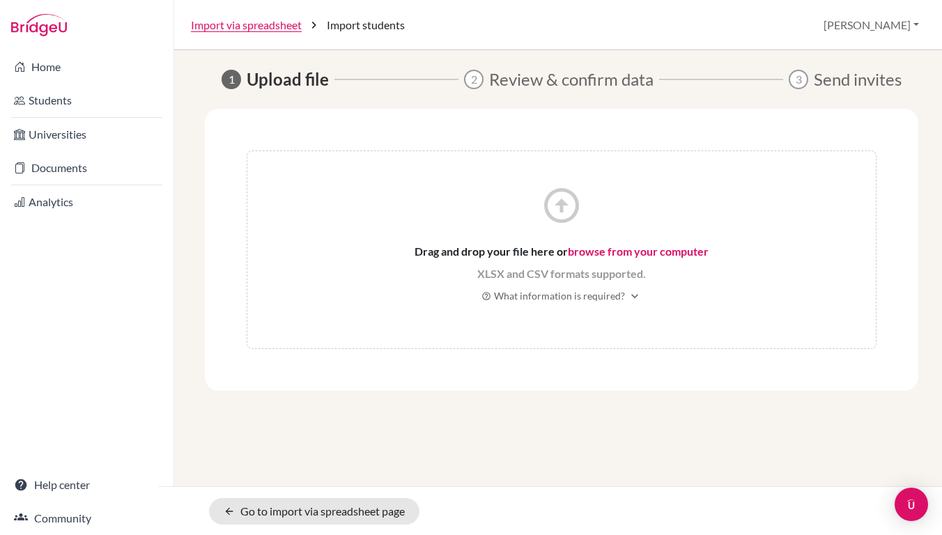
click at [602, 251] on link "browse from your computer" at bounding box center [638, 251] width 141 height 13
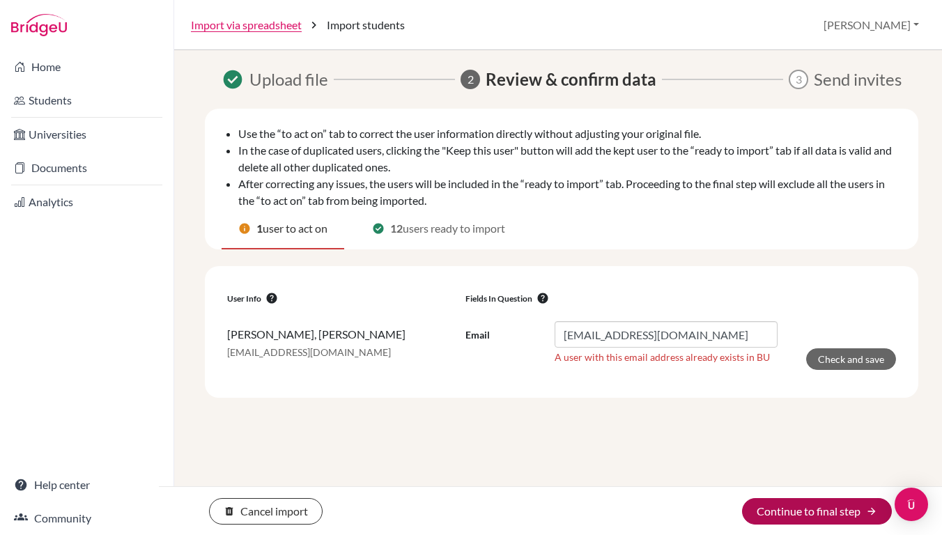
click at [782, 501] on button "Continue to final step arrow_forward" at bounding box center [817, 511] width 150 height 26
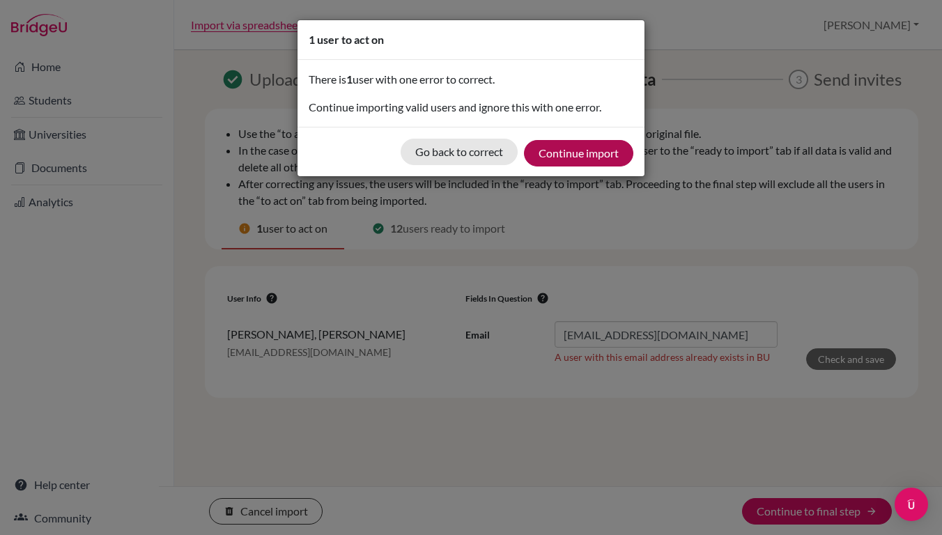
click at [581, 152] on button "Continue import" at bounding box center [578, 153] width 109 height 26
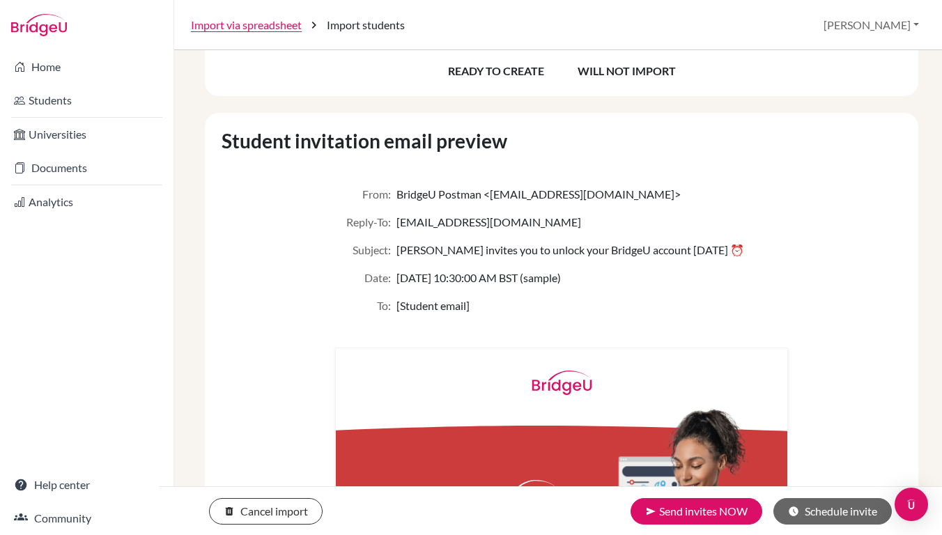
scroll to position [364, 0]
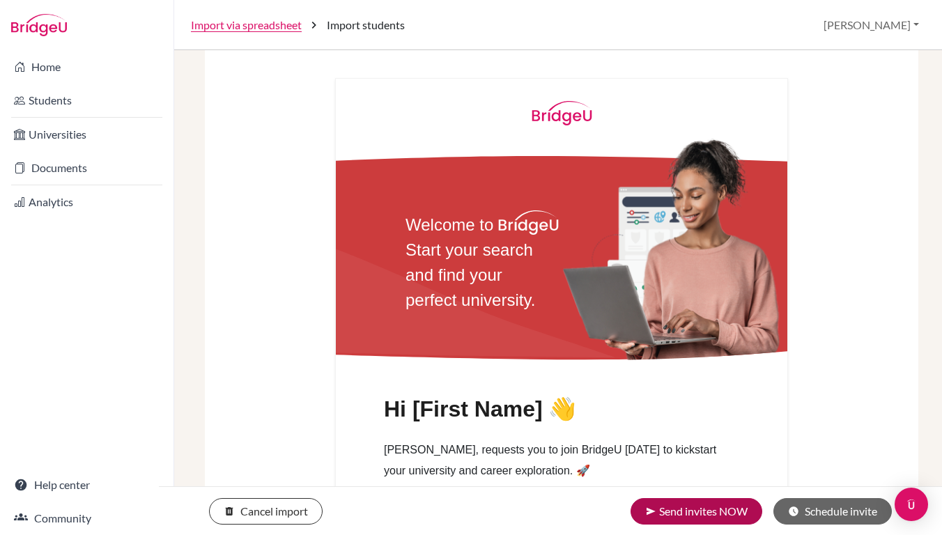
click at [655, 505] on button "send Send invites NOW" at bounding box center [697, 511] width 132 height 26
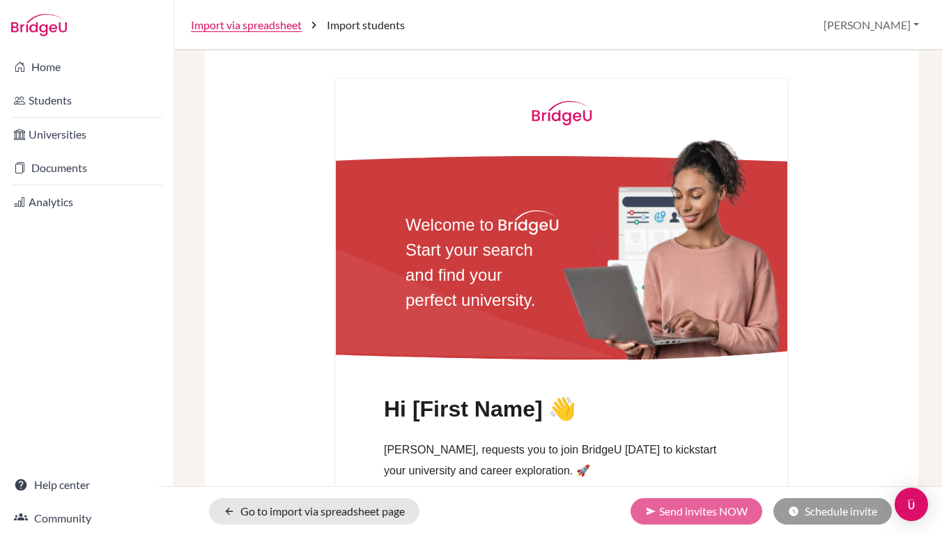
scroll to position [128, 0]
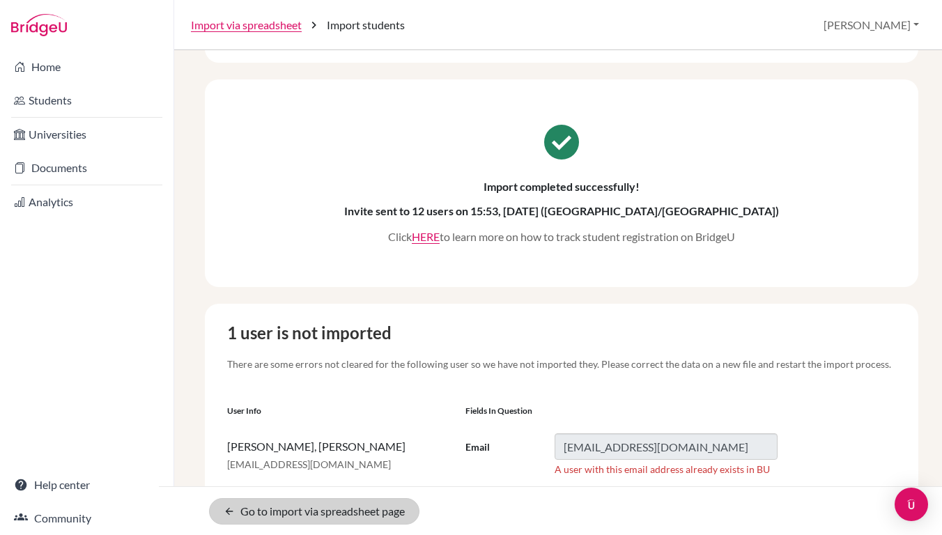
click at [307, 516] on link "arrow_back Go to import via spreadsheet page" at bounding box center [314, 511] width 211 height 26
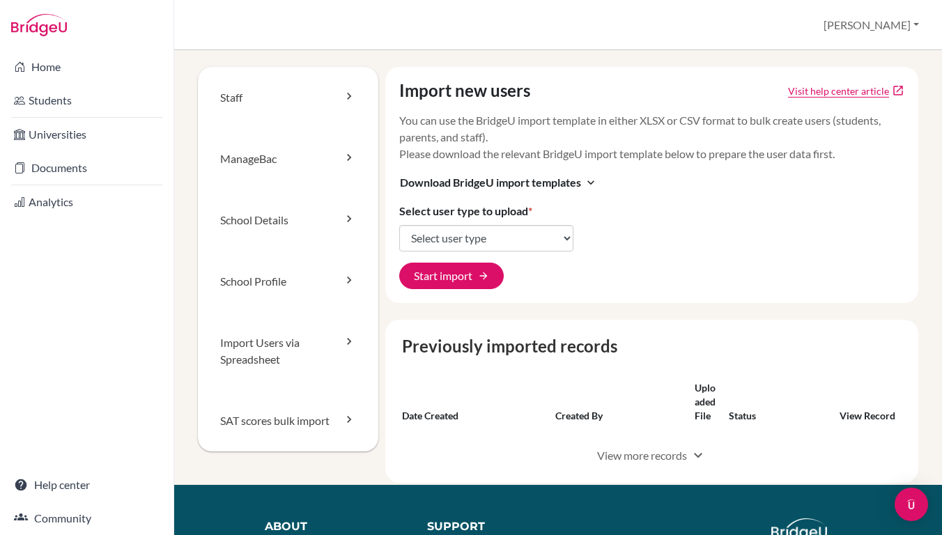
select select "students"
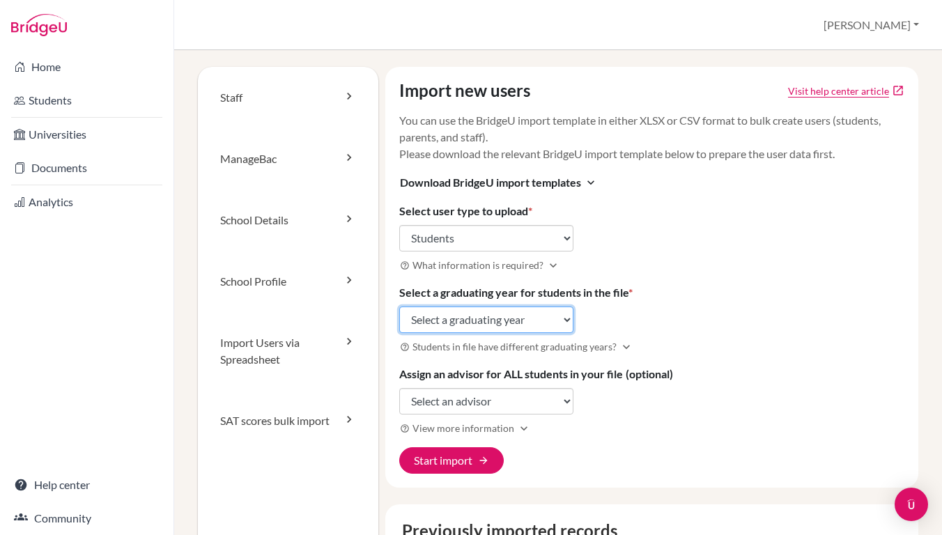
click at [439, 321] on select "Select a graduating year [DATE] 2025 2026 2027 2028 2029" at bounding box center [486, 320] width 174 height 26
select select "2027"
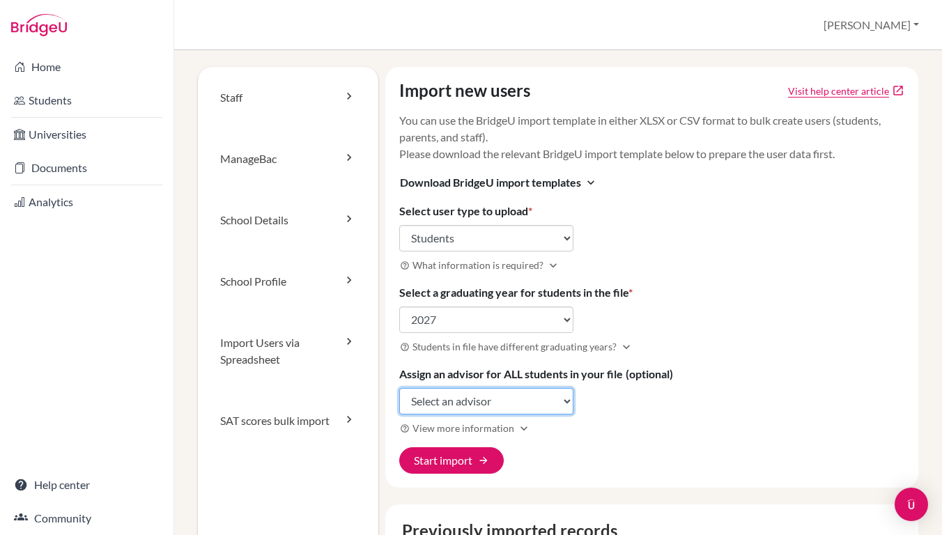
click at [437, 399] on select "Select an advisor [PERSON_NAME] [PERSON_NAME] [PERSON_NAME] [PERSON_NAME] [PERS…" at bounding box center [486, 401] width 174 height 26
select select "390774"
click at [451, 458] on button "Start import arrow_forward" at bounding box center [451, 461] width 105 height 26
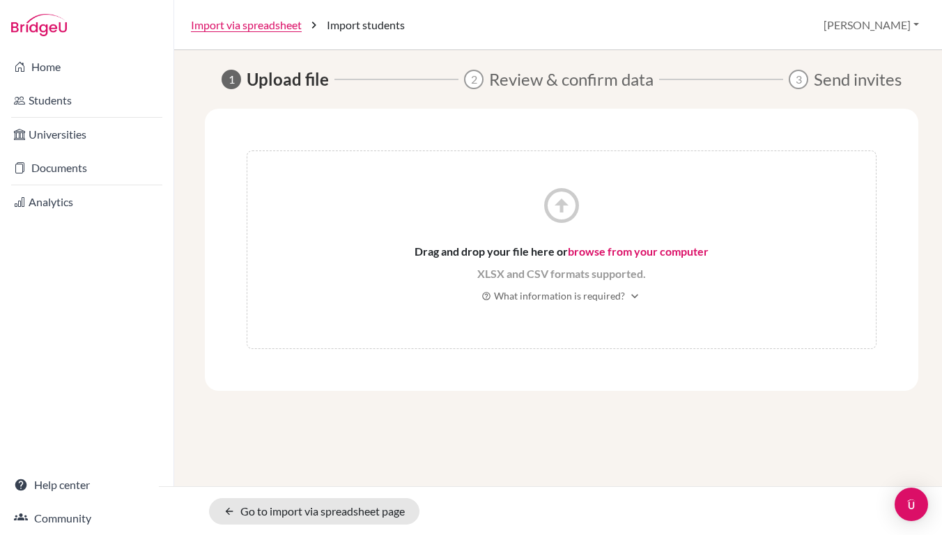
click at [595, 259] on span "Drag and drop your file here or browse from your computer" at bounding box center [562, 251] width 294 height 17
click at [596, 252] on link "browse from your computer" at bounding box center [638, 251] width 141 height 13
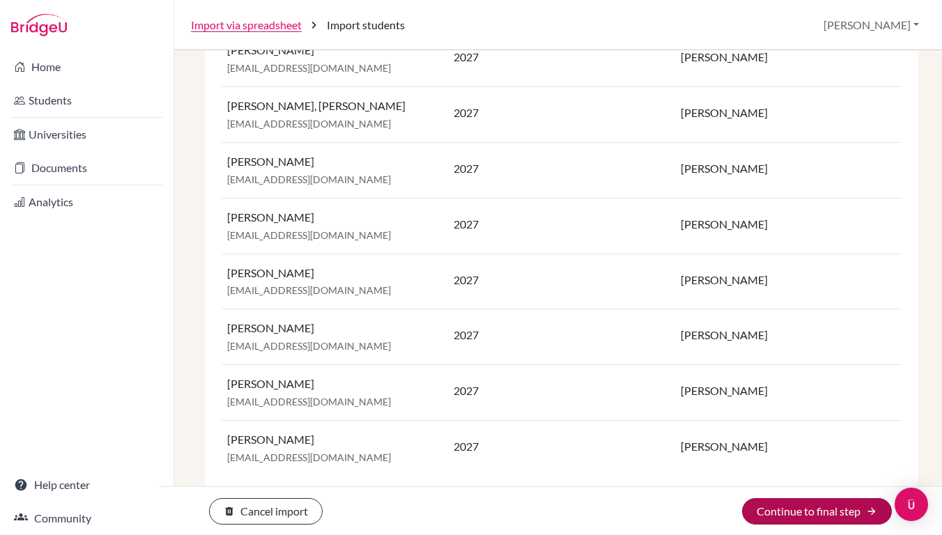
scroll to position [493, 0]
click at [779, 517] on button "Continue to final step arrow_forward" at bounding box center [817, 511] width 150 height 26
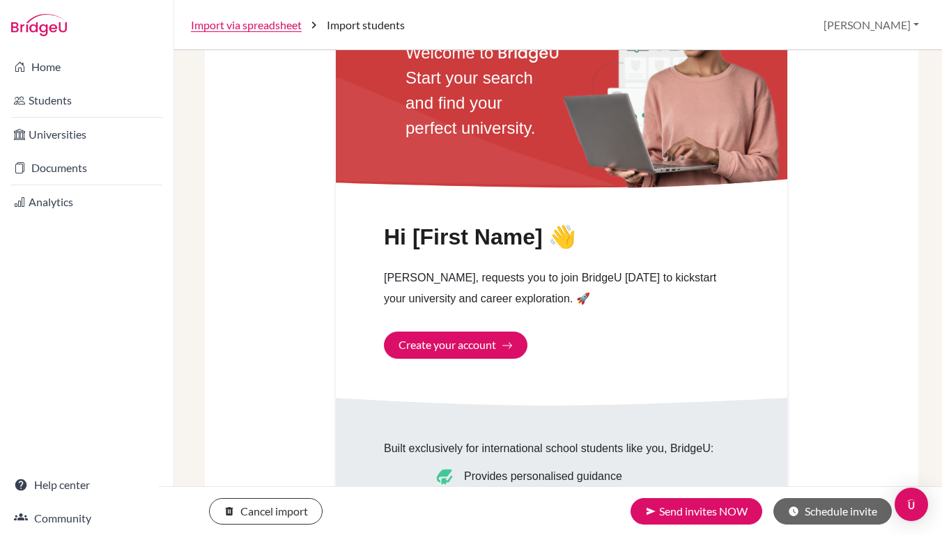
scroll to position [584, 0]
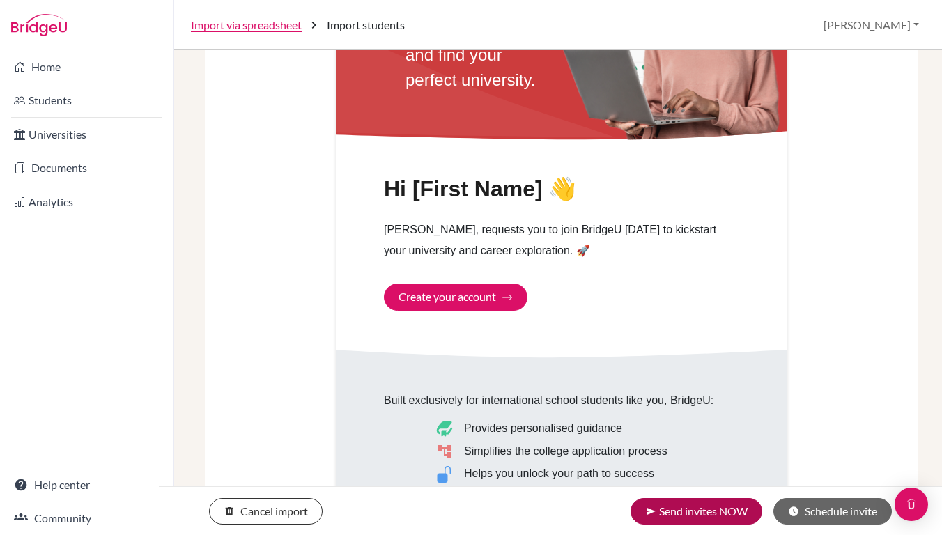
click at [671, 506] on button "send Send invites NOW" at bounding box center [697, 511] width 132 height 26
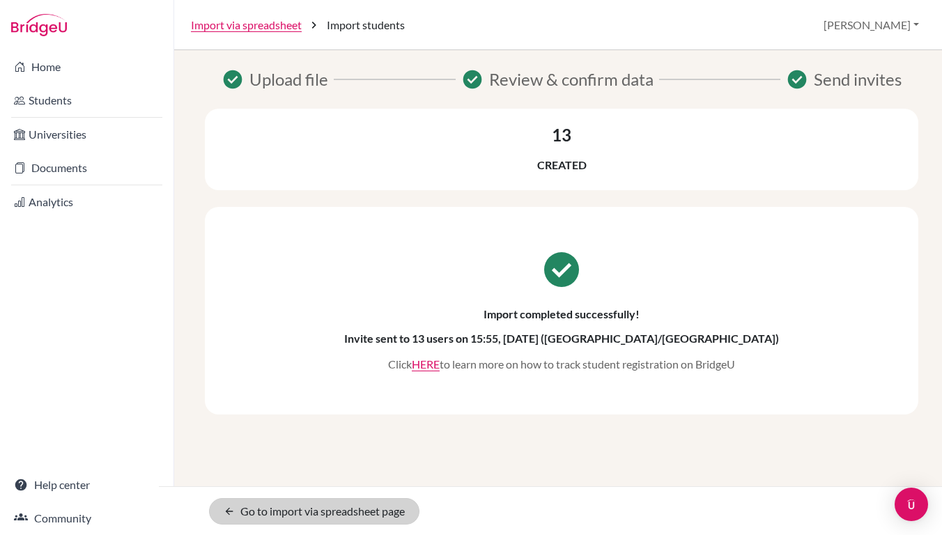
click at [364, 506] on link "arrow_back Go to import via spreadsheet page" at bounding box center [314, 511] width 211 height 26
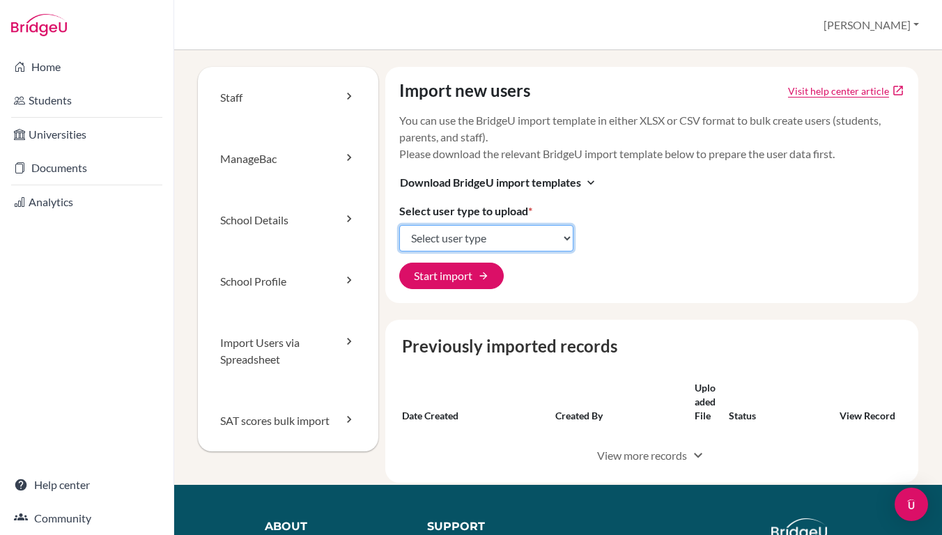
click at [441, 235] on select "Select user type Students Students and parents Parents Advisors Report writers" at bounding box center [486, 238] width 174 height 26
select select "students"
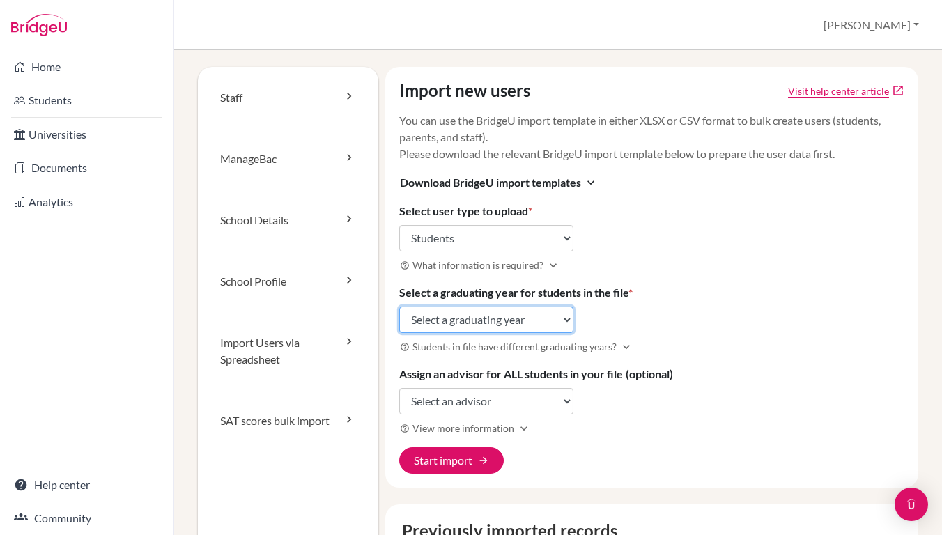
click at [435, 316] on select "Select a graduating year [DATE] 2025 2026 2027 2028 2029" at bounding box center [486, 320] width 174 height 26
select select "2027"
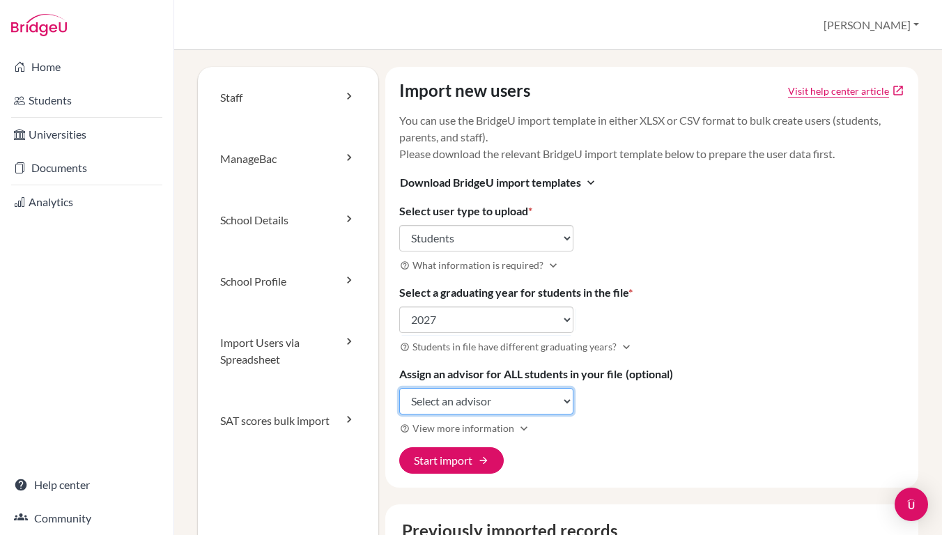
click at [432, 395] on select "Select an advisor [PERSON_NAME] [PERSON_NAME] [PERSON_NAME] [PERSON_NAME] [PERS…" at bounding box center [486, 401] width 174 height 26
select select "389635"
click at [463, 460] on button "Start import arrow_forward" at bounding box center [451, 461] width 105 height 26
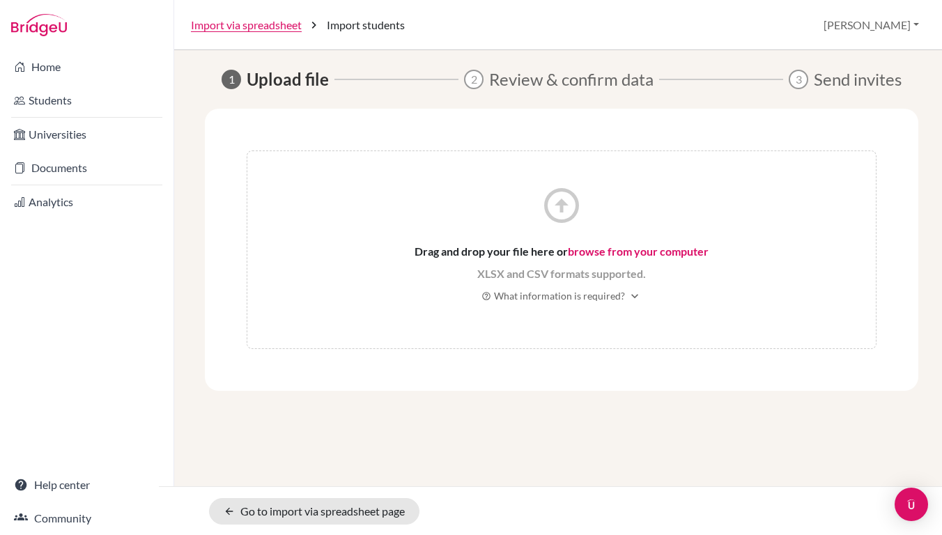
click at [581, 250] on link "browse from your computer" at bounding box center [638, 251] width 141 height 13
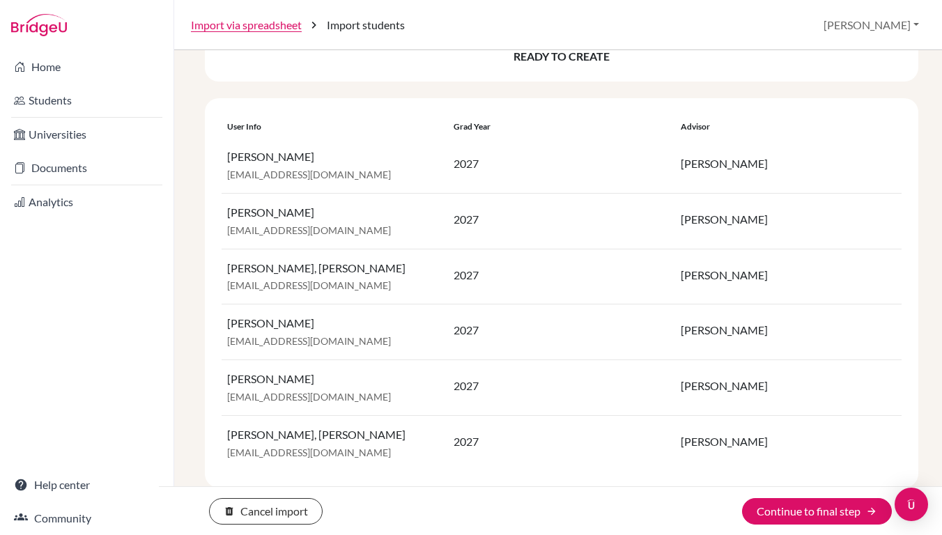
scroll to position [107, 0]
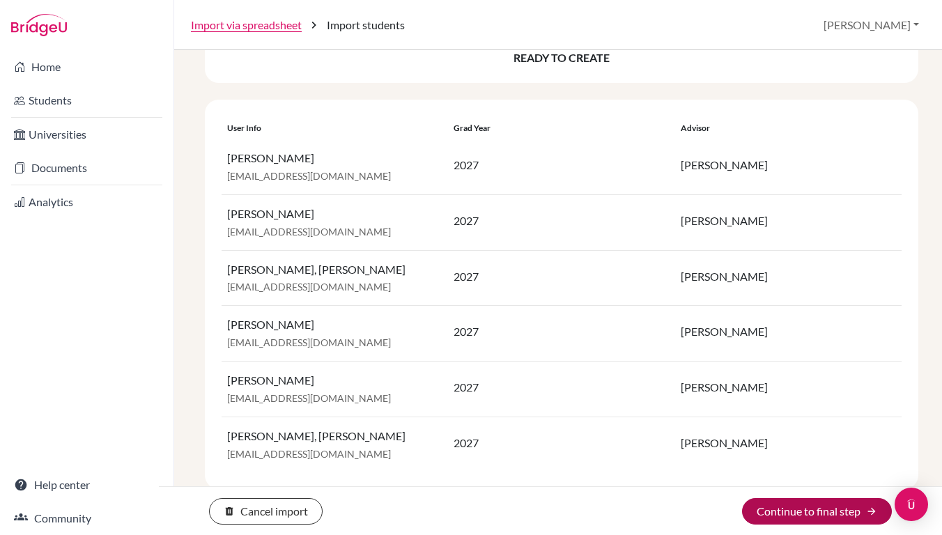
click at [769, 512] on button "Continue to final step arrow_forward" at bounding box center [817, 511] width 150 height 26
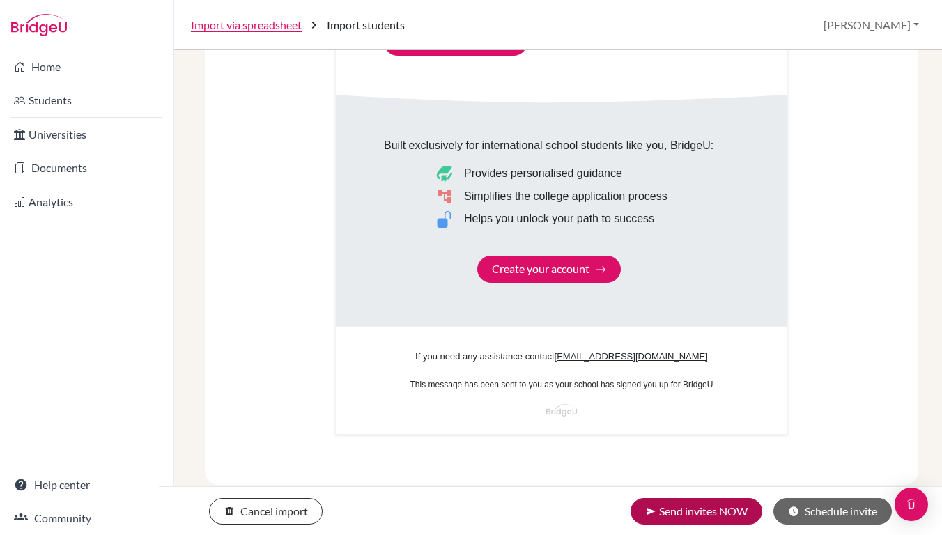
scroll to position [839, 0]
click at [649, 503] on button "send Send invites NOW" at bounding box center [697, 511] width 132 height 26
